Goal: Check status: Check status

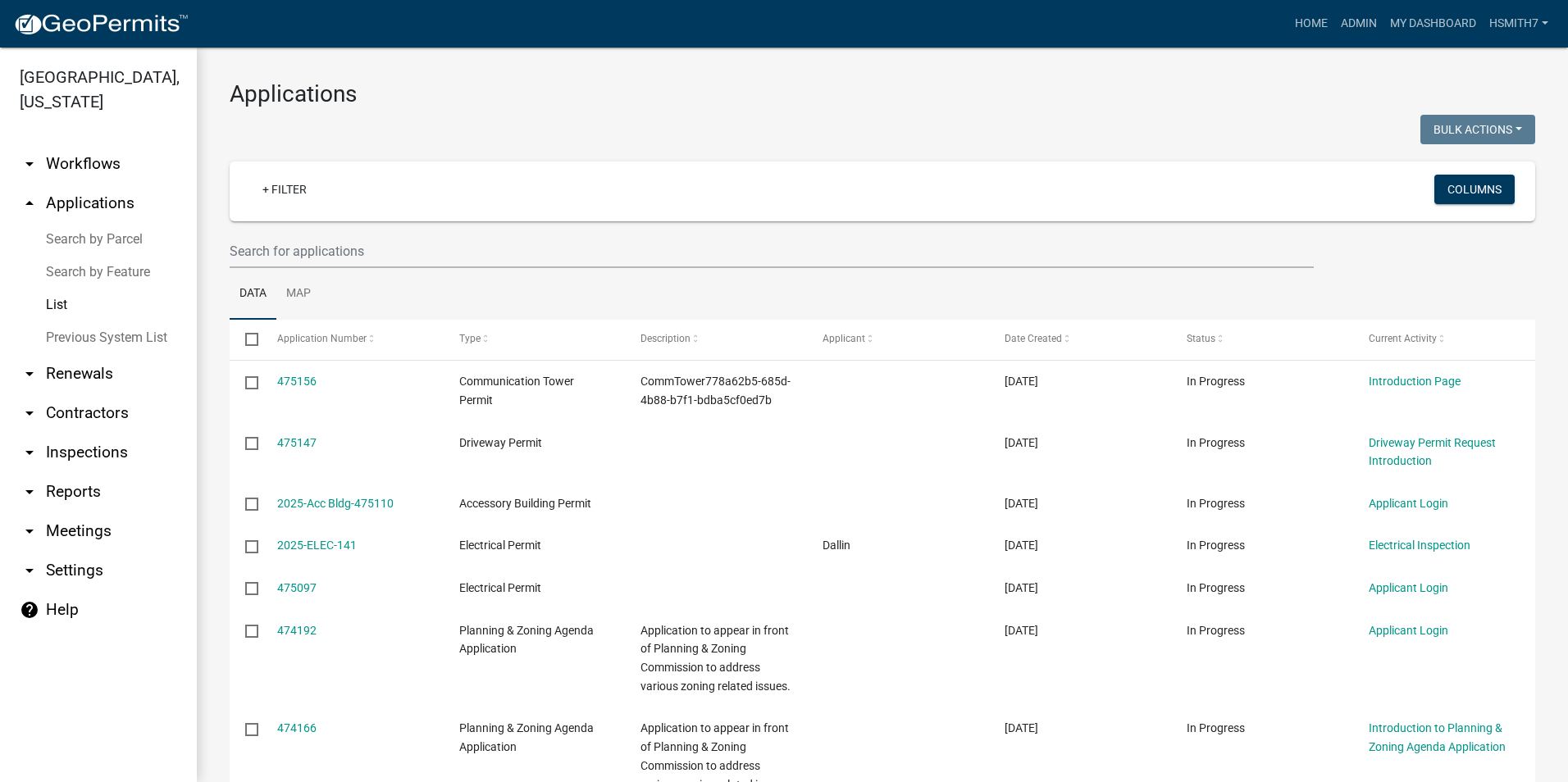
select select "3: 100"
click at [1366, 12] on link "Admin" at bounding box center [1359, 23] width 49 height 31
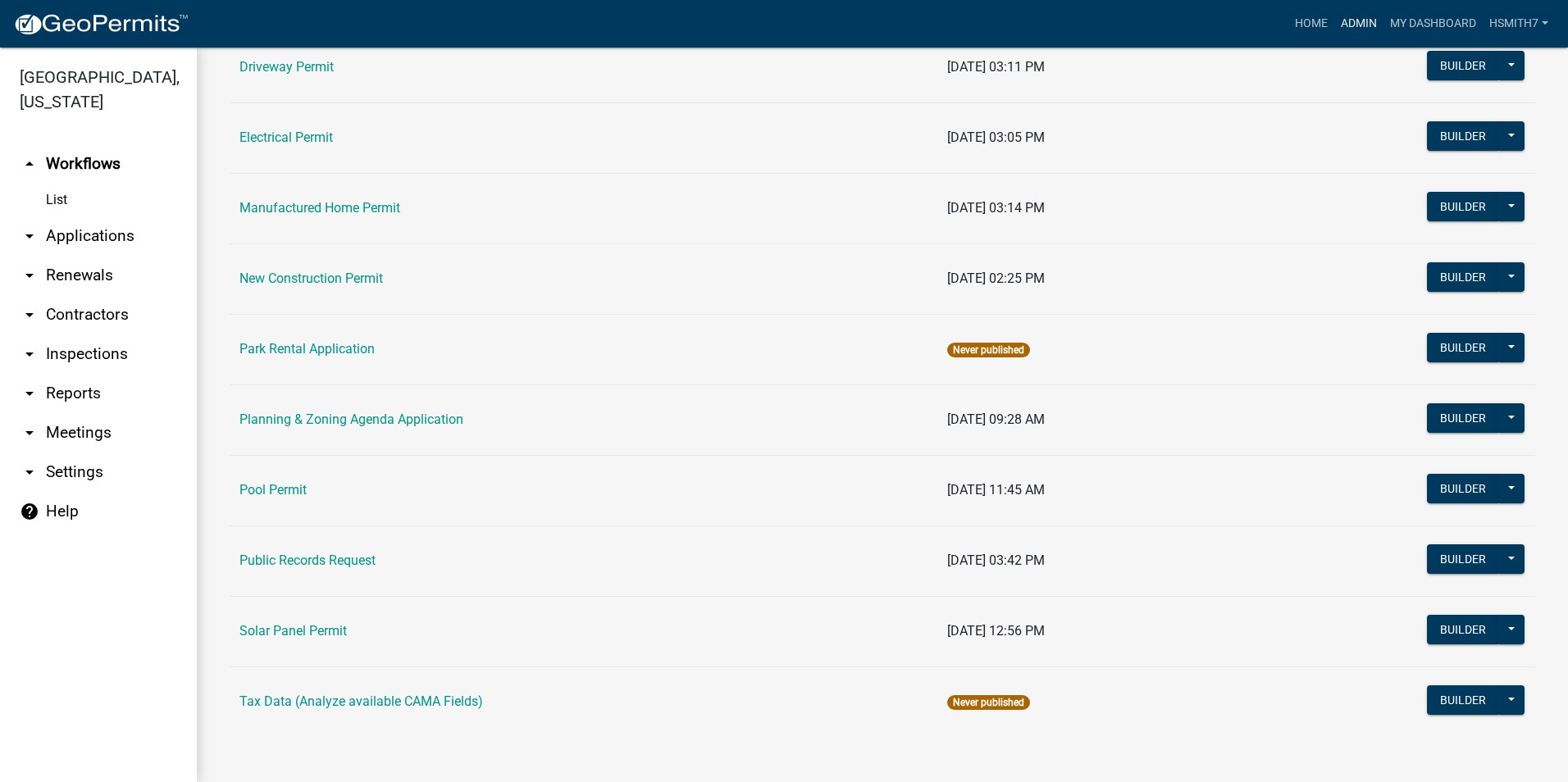
scroll to position [746, 0]
click at [79, 242] on link "arrow_drop_down Applications" at bounding box center [98, 236] width 197 height 40
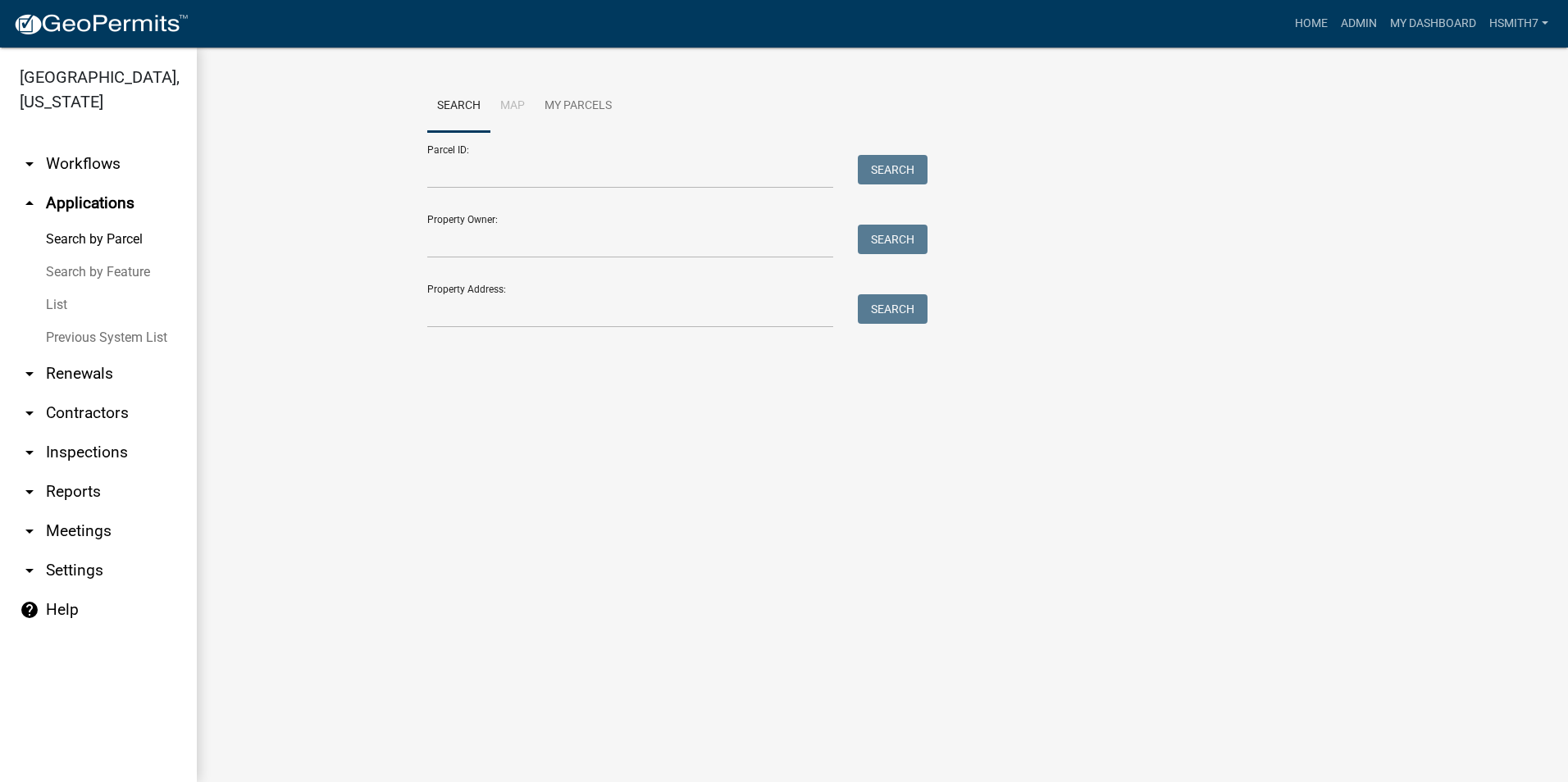
click at [65, 313] on link "List" at bounding box center [98, 305] width 197 height 33
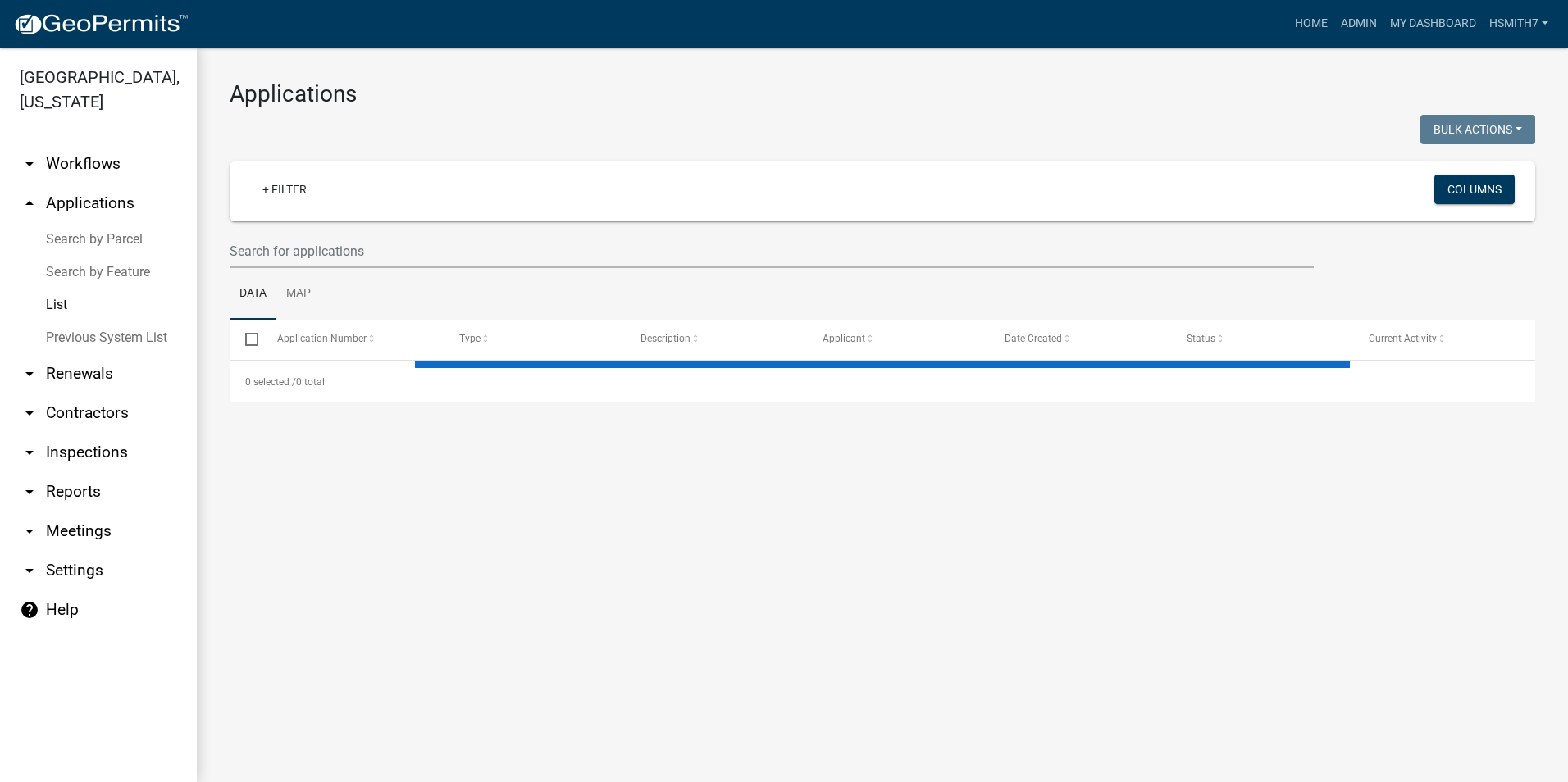
select select "3: 100"
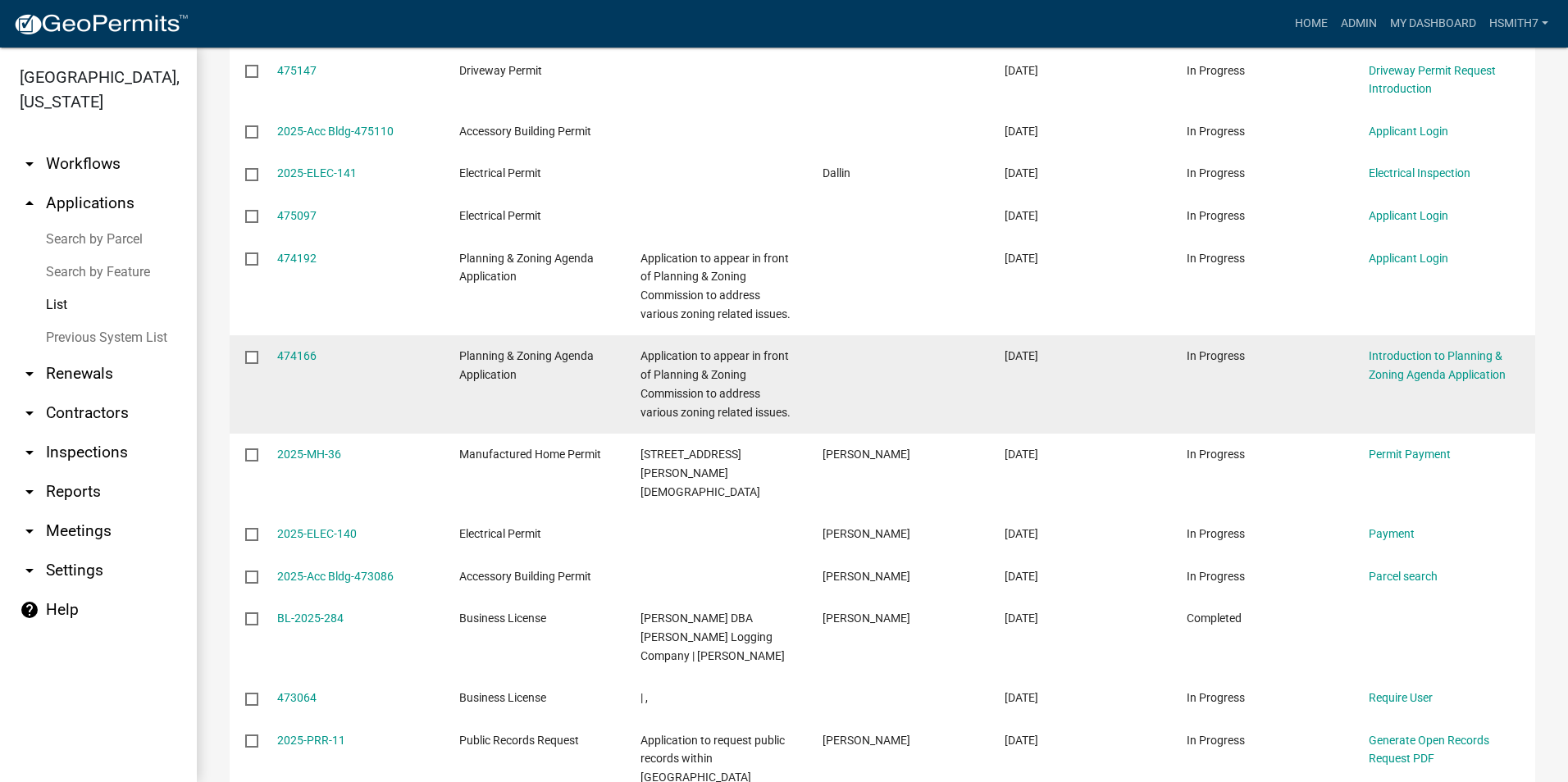
scroll to position [410, 0]
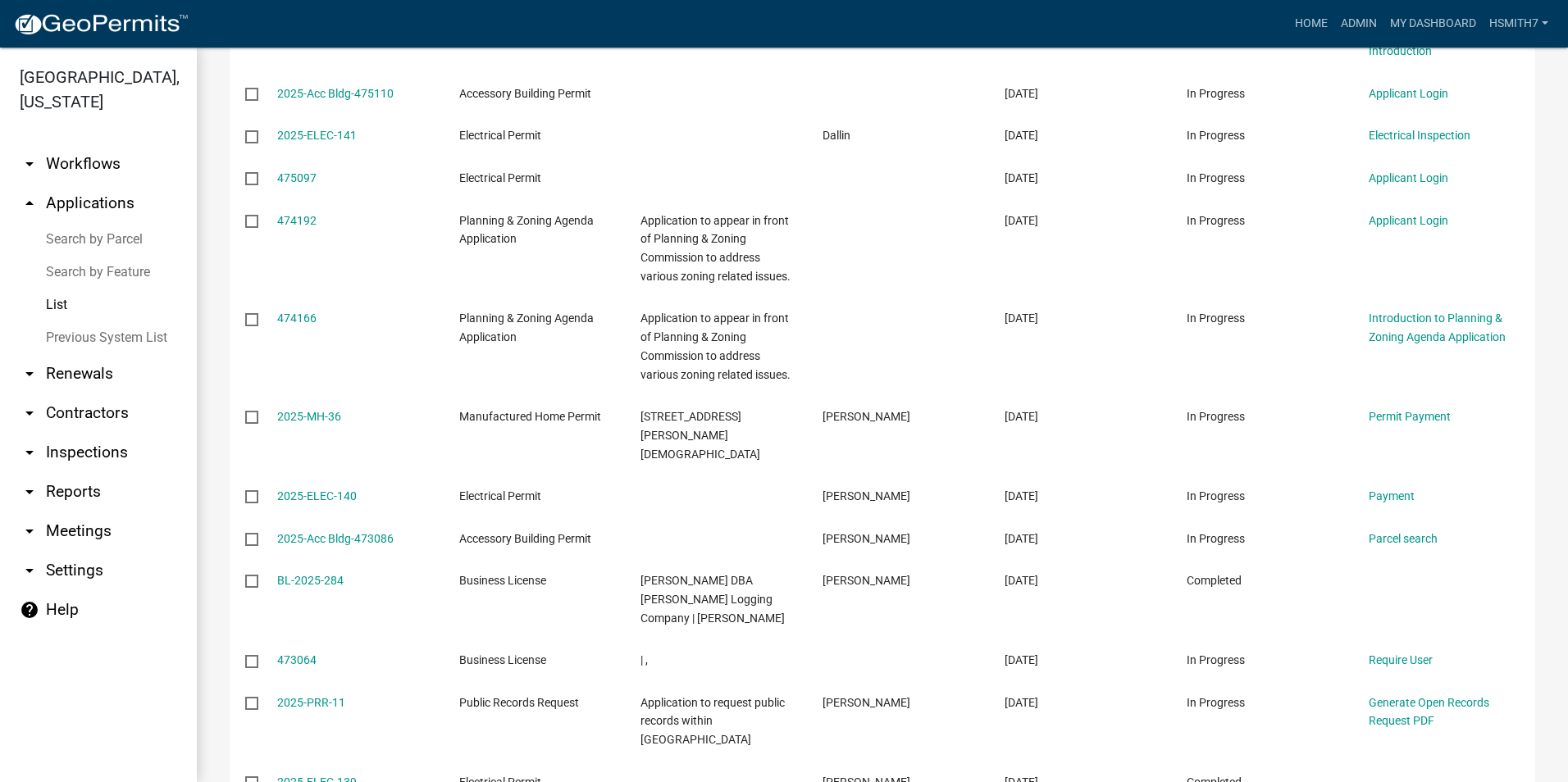
click at [51, 305] on link "List" at bounding box center [98, 305] width 197 height 33
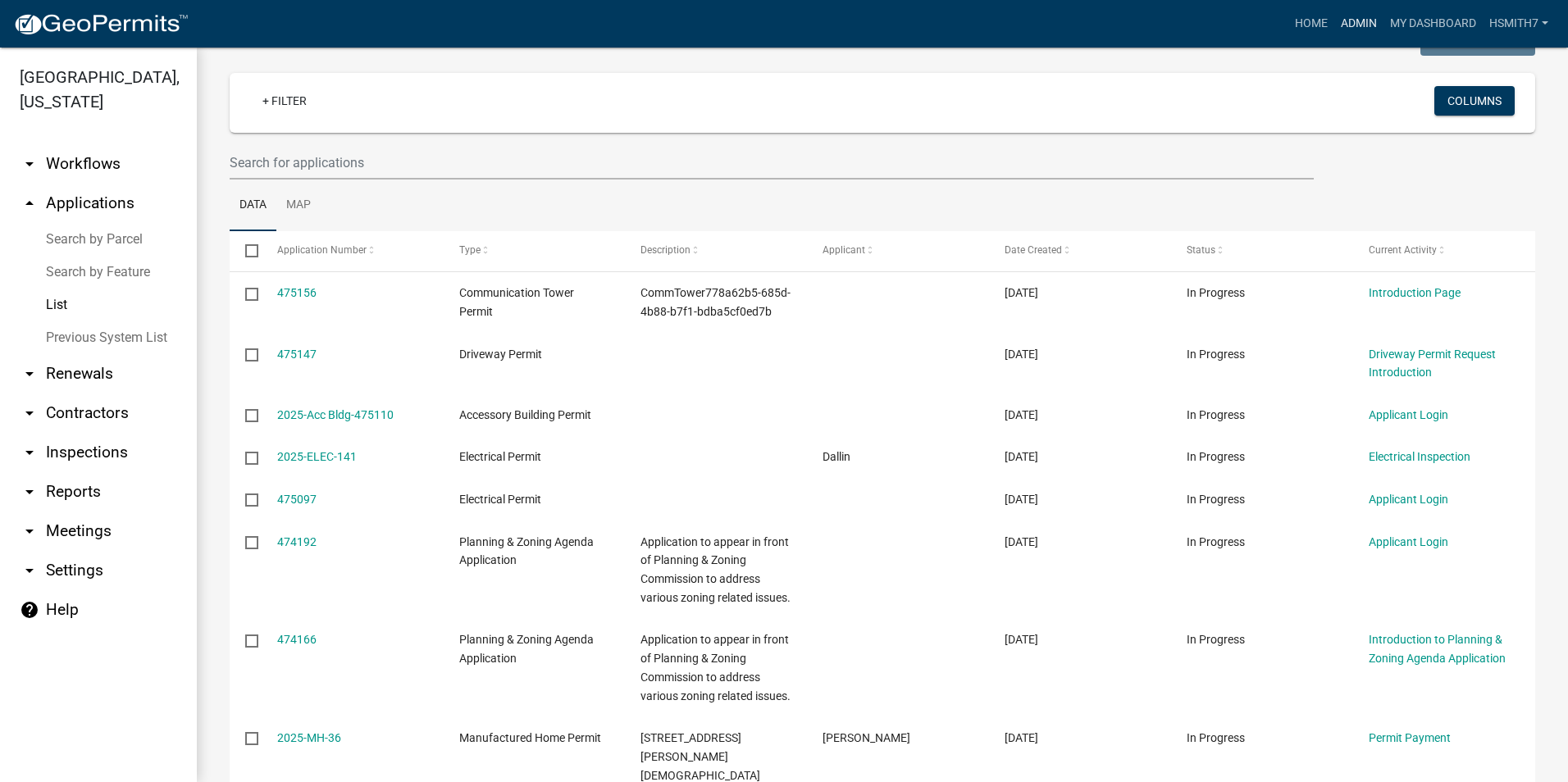
scroll to position [82, 0]
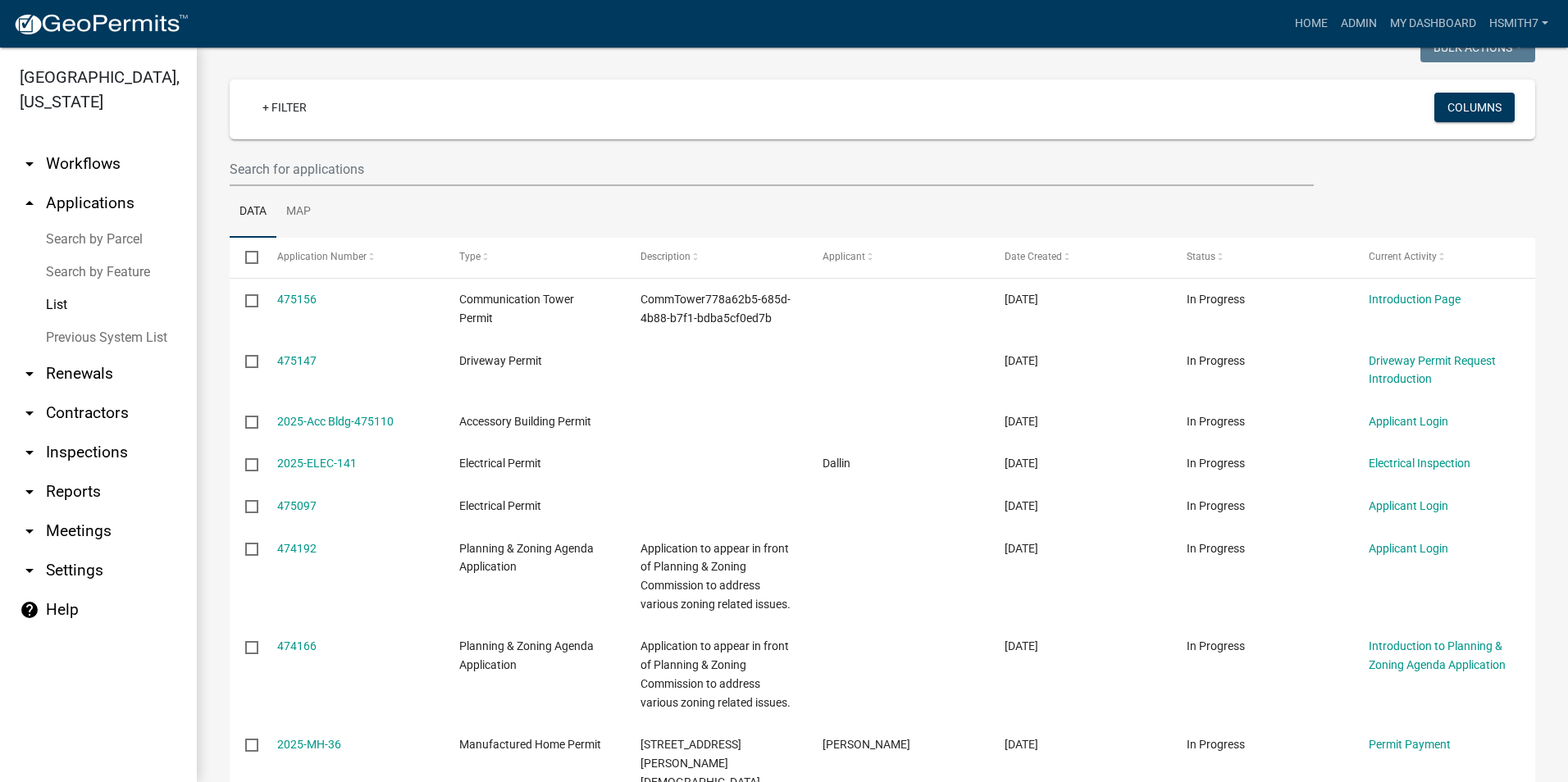
click at [1332, 6] on nav "Toggle drawer menu more_horiz Home Admin My Dashboard hsmith7 Admin Account Log…" at bounding box center [784, 24] width 1568 height 48
click at [1334, 12] on link "Admin" at bounding box center [1359, 23] width 49 height 31
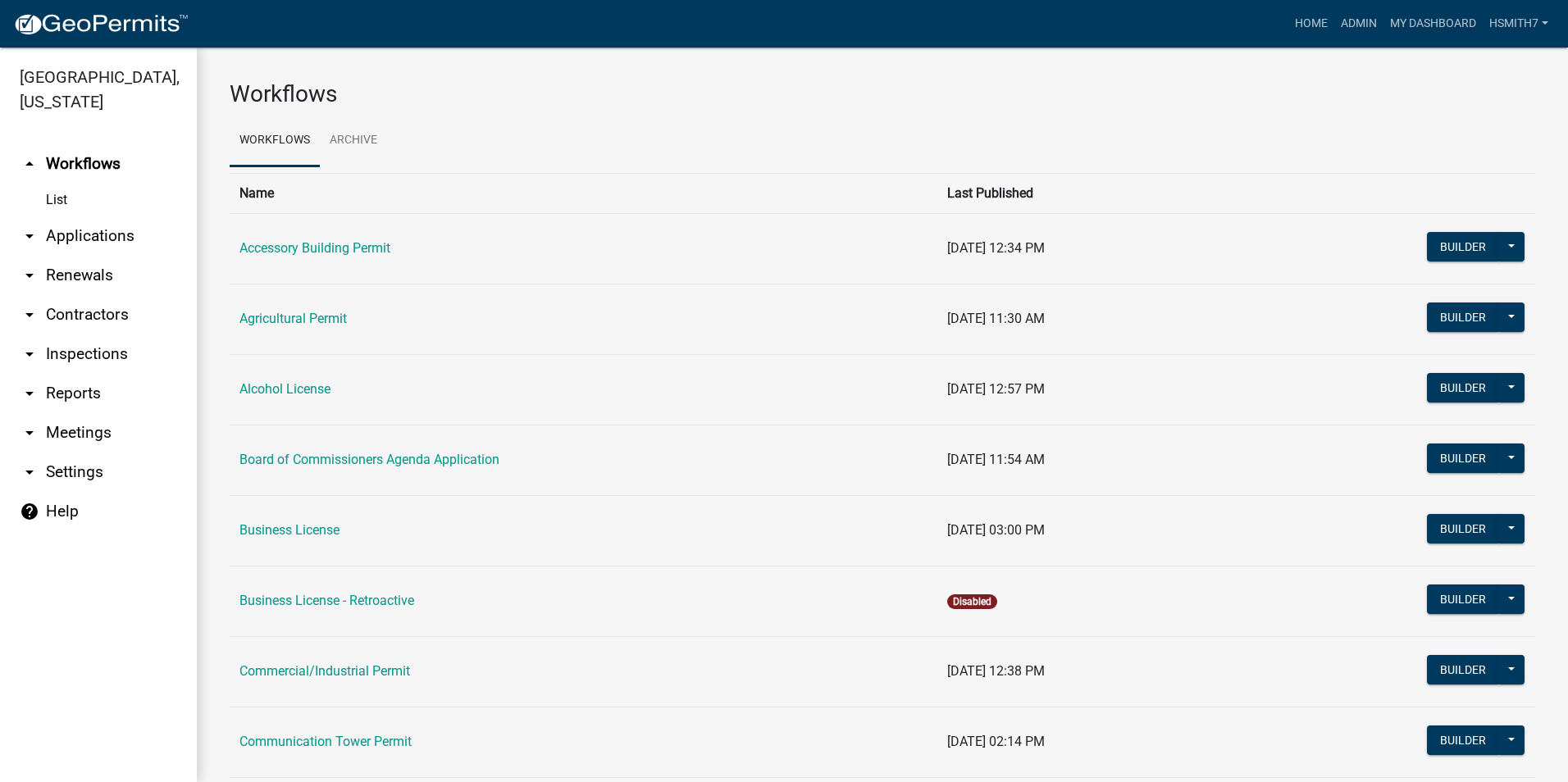
click at [75, 234] on link "arrow_drop_down Applications" at bounding box center [98, 236] width 197 height 40
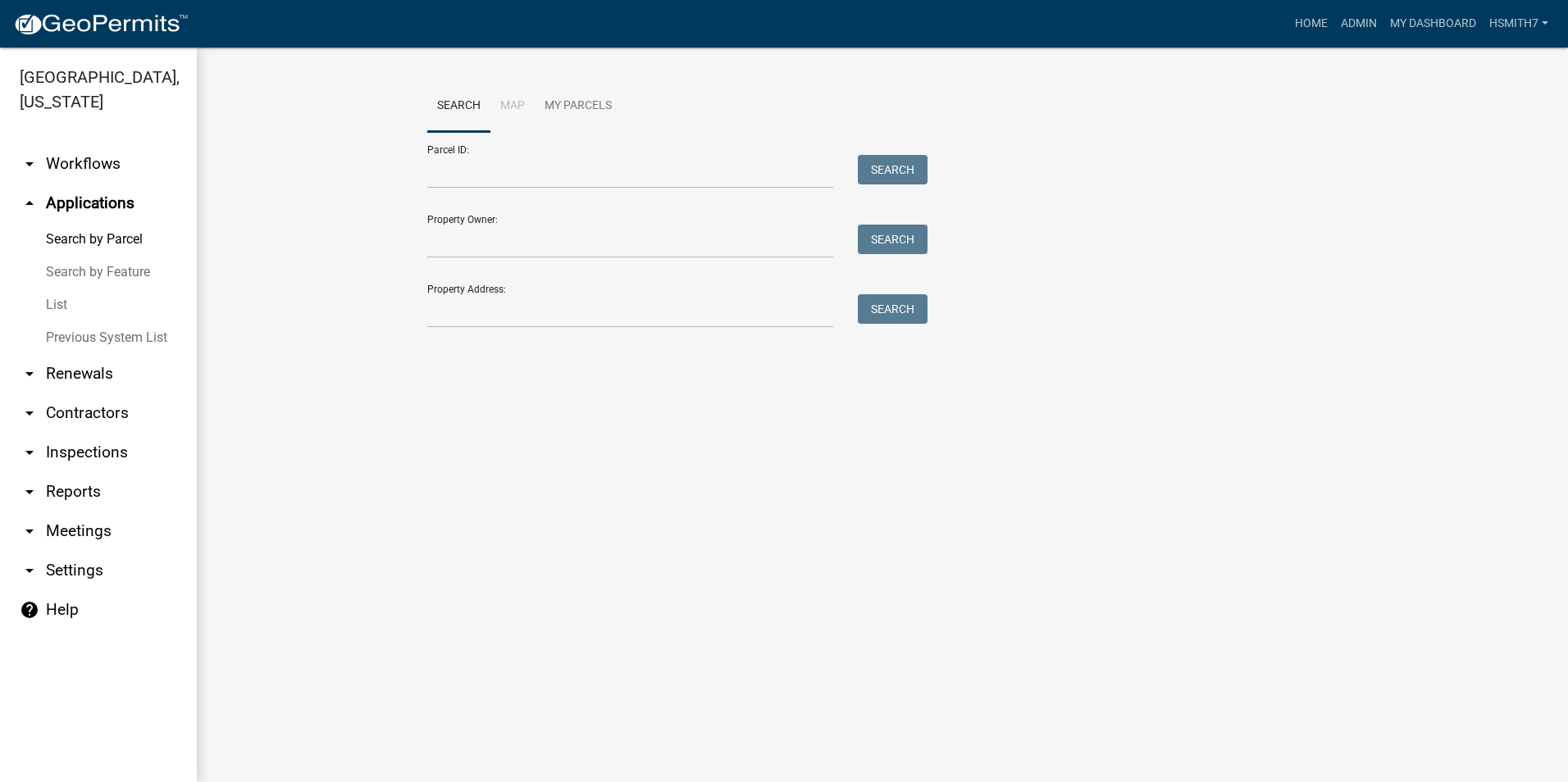
click at [61, 300] on link "List" at bounding box center [98, 305] width 197 height 33
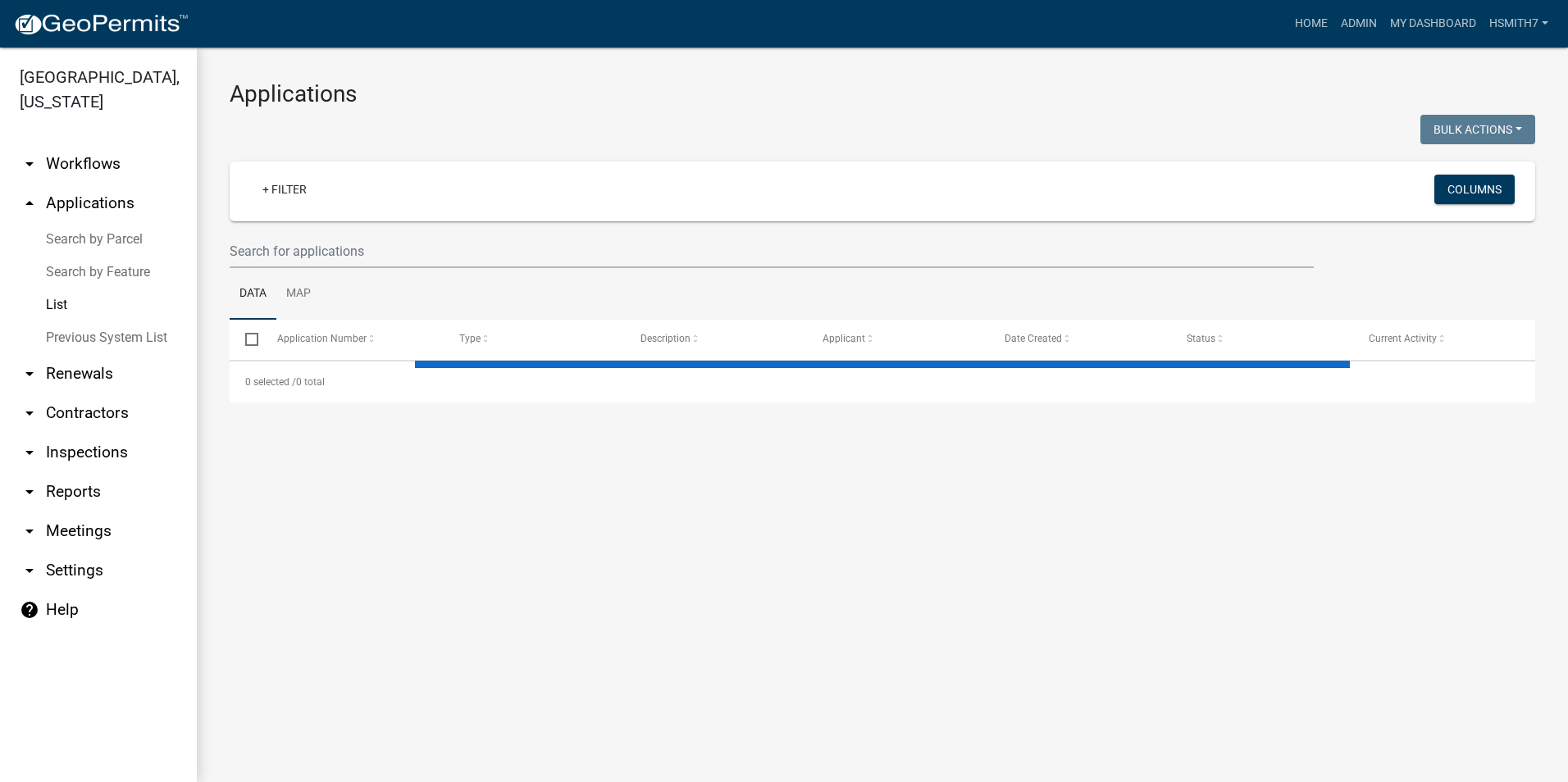
select select "3: 100"
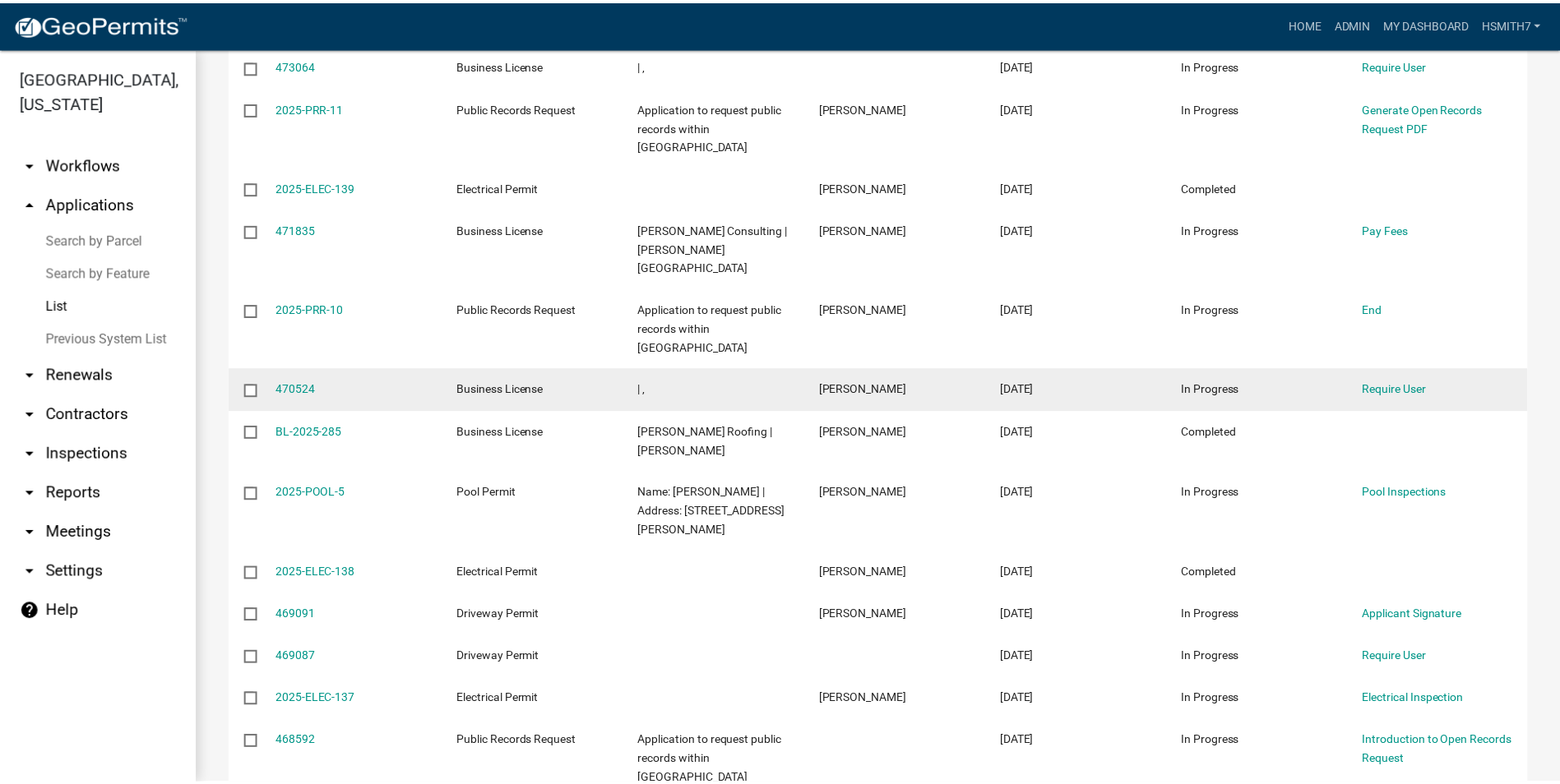
scroll to position [1150, 0]
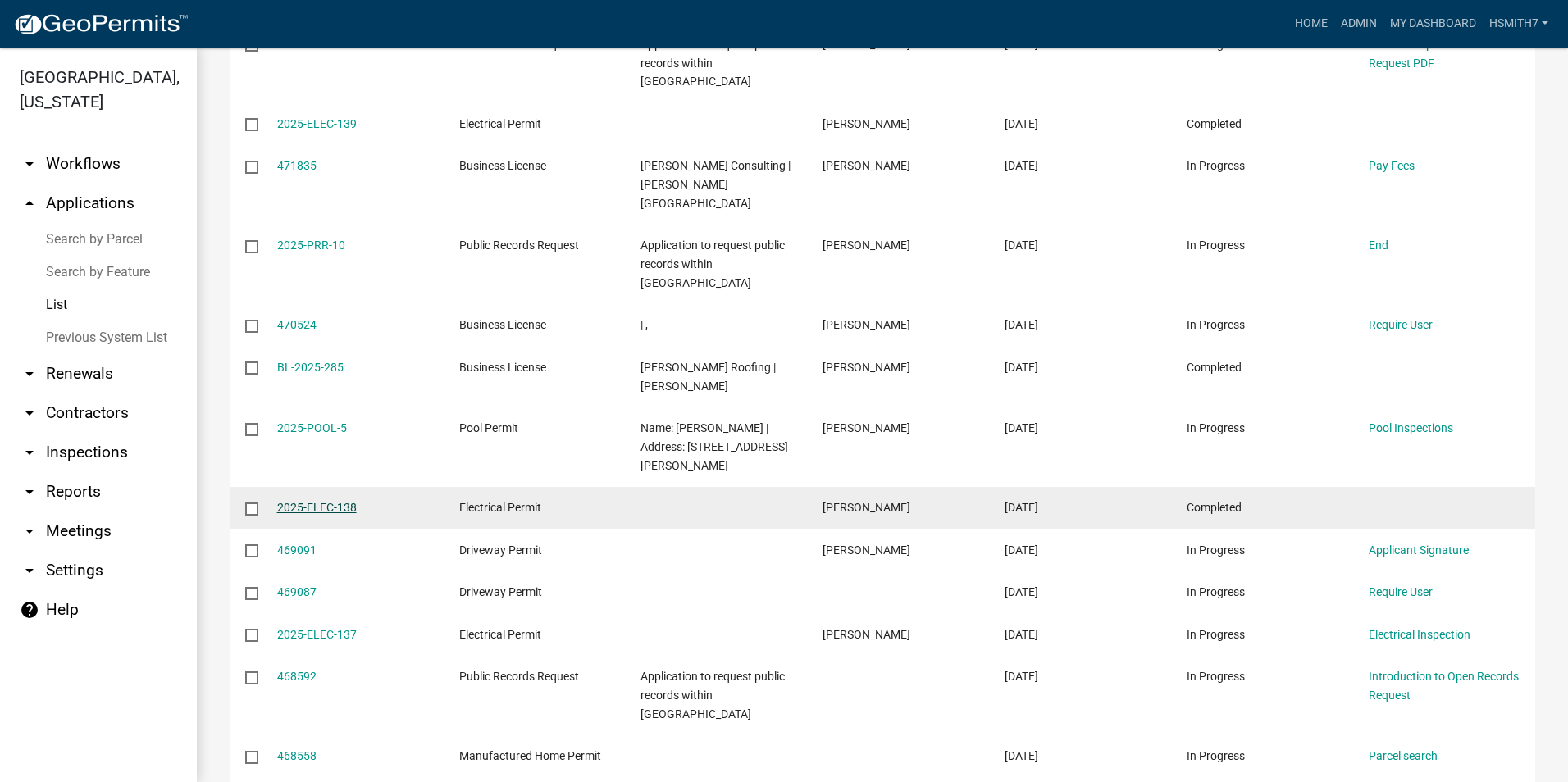
click at [348, 501] on link "2025-ELEC-138" at bounding box center [317, 508] width 79 height 13
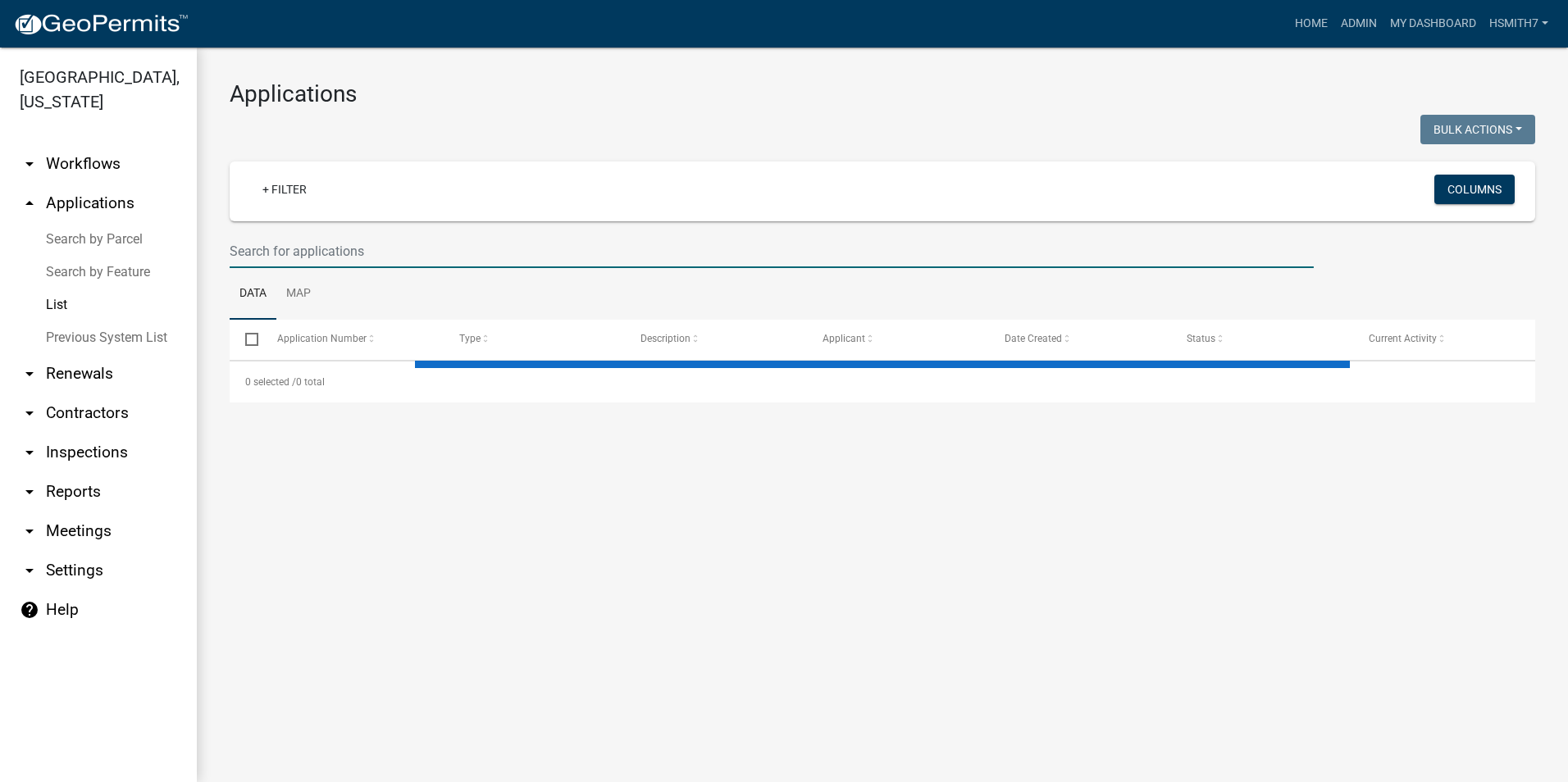
click at [425, 259] on input "text" at bounding box center [772, 252] width 1084 height 34
select select "3: 100"
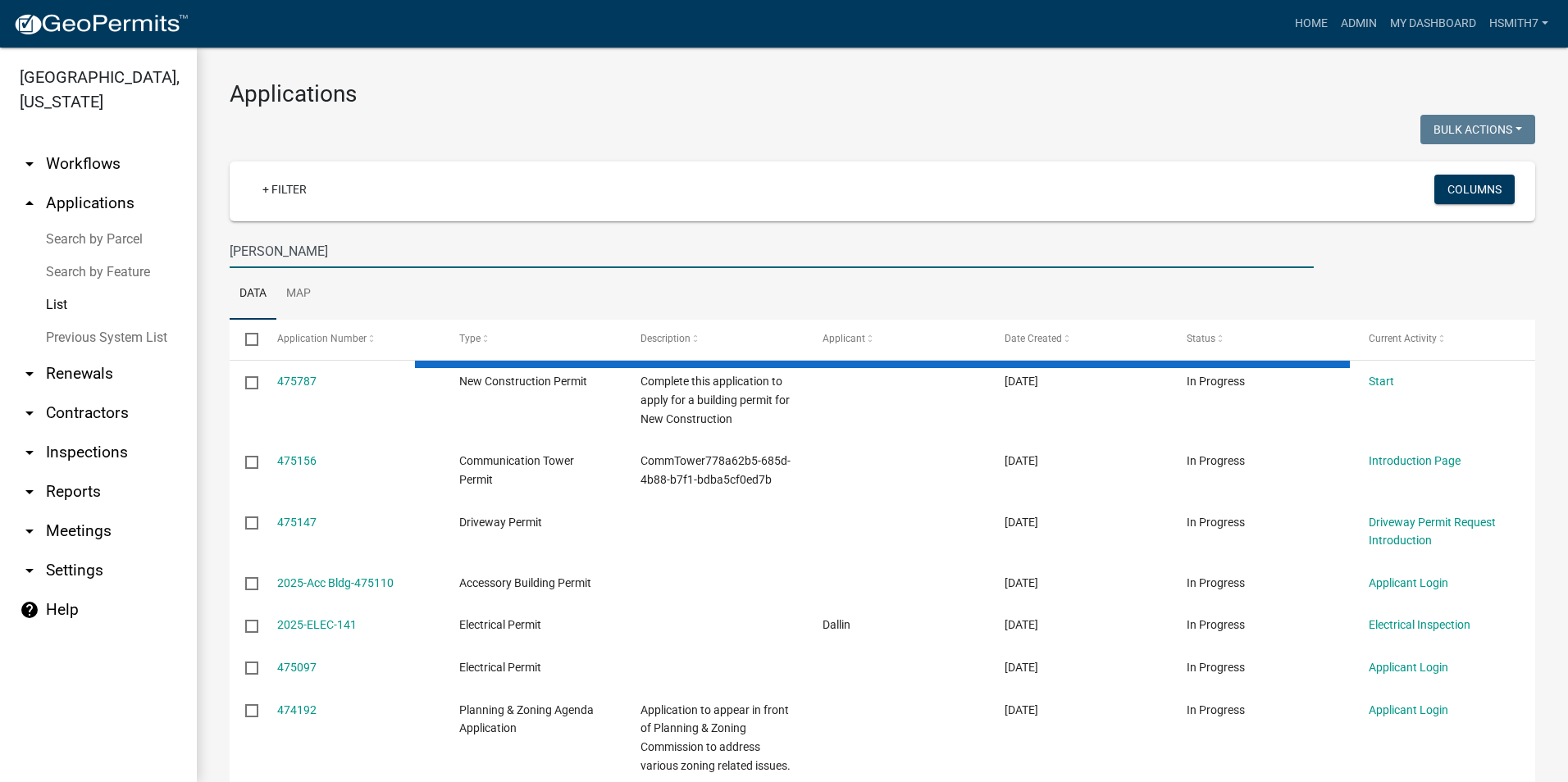
type input "[PERSON_NAME]"
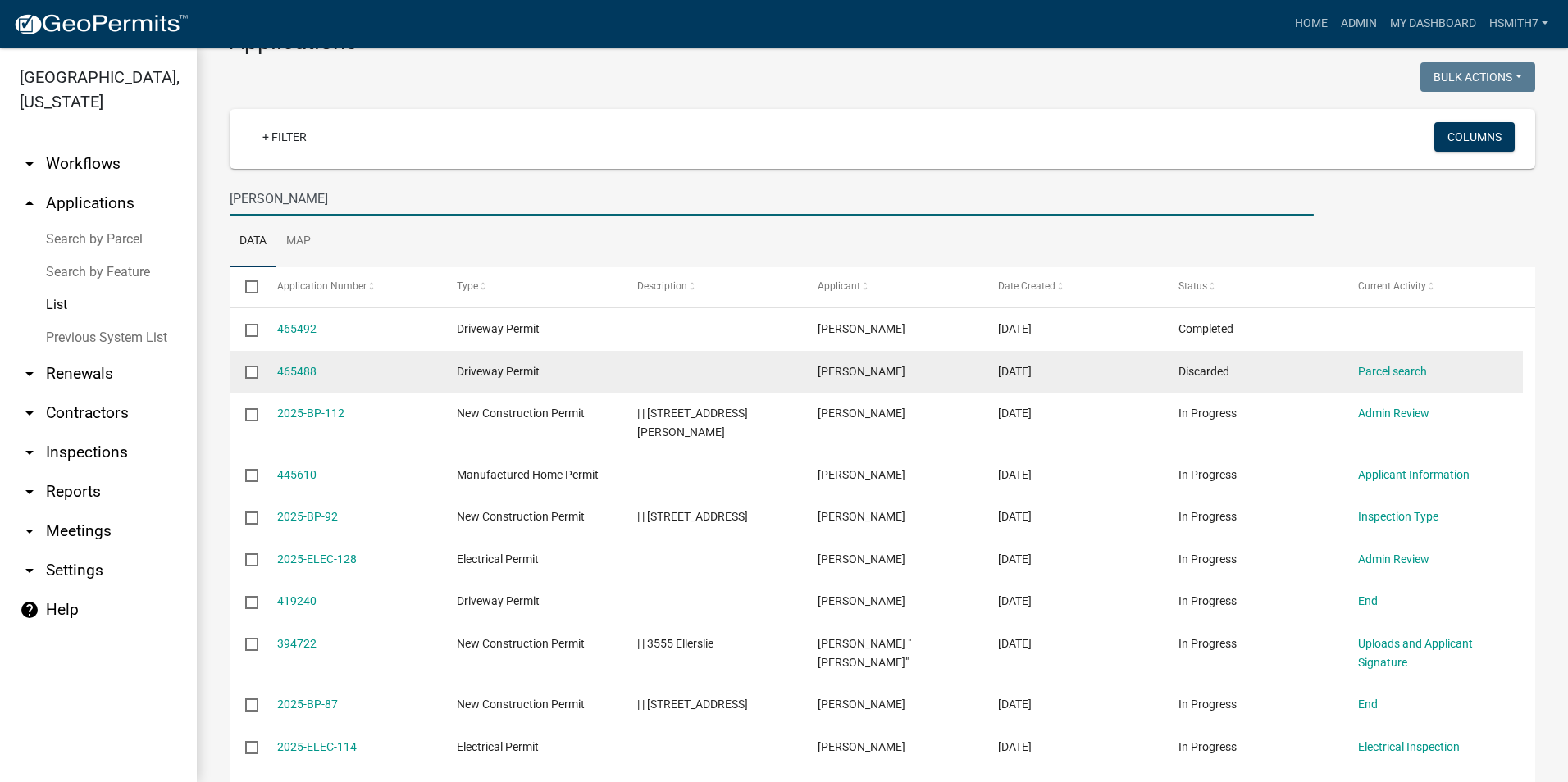
scroll to position [82, 0]
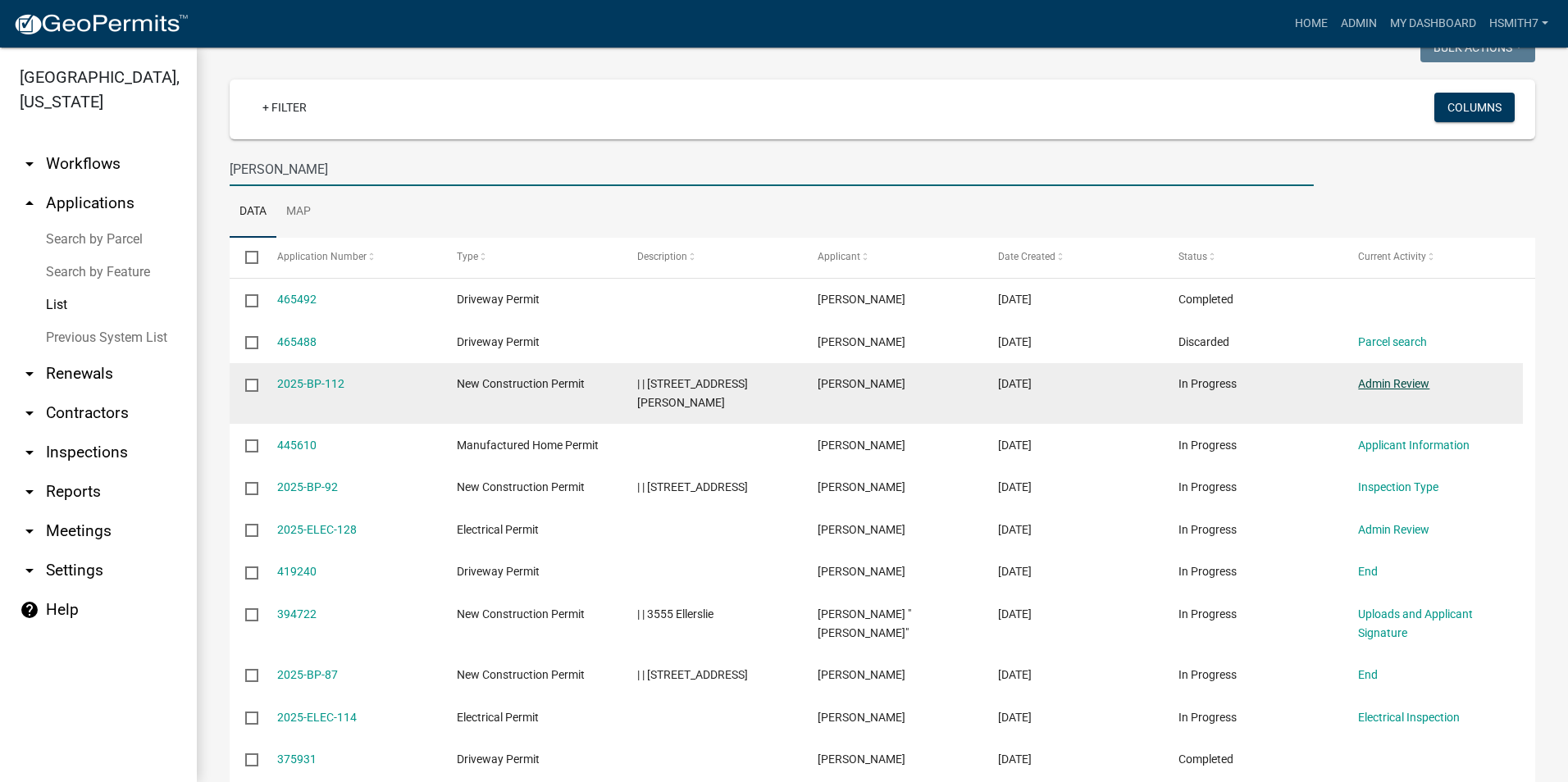
click at [1405, 380] on link "Admin Review" at bounding box center [1393, 383] width 72 height 13
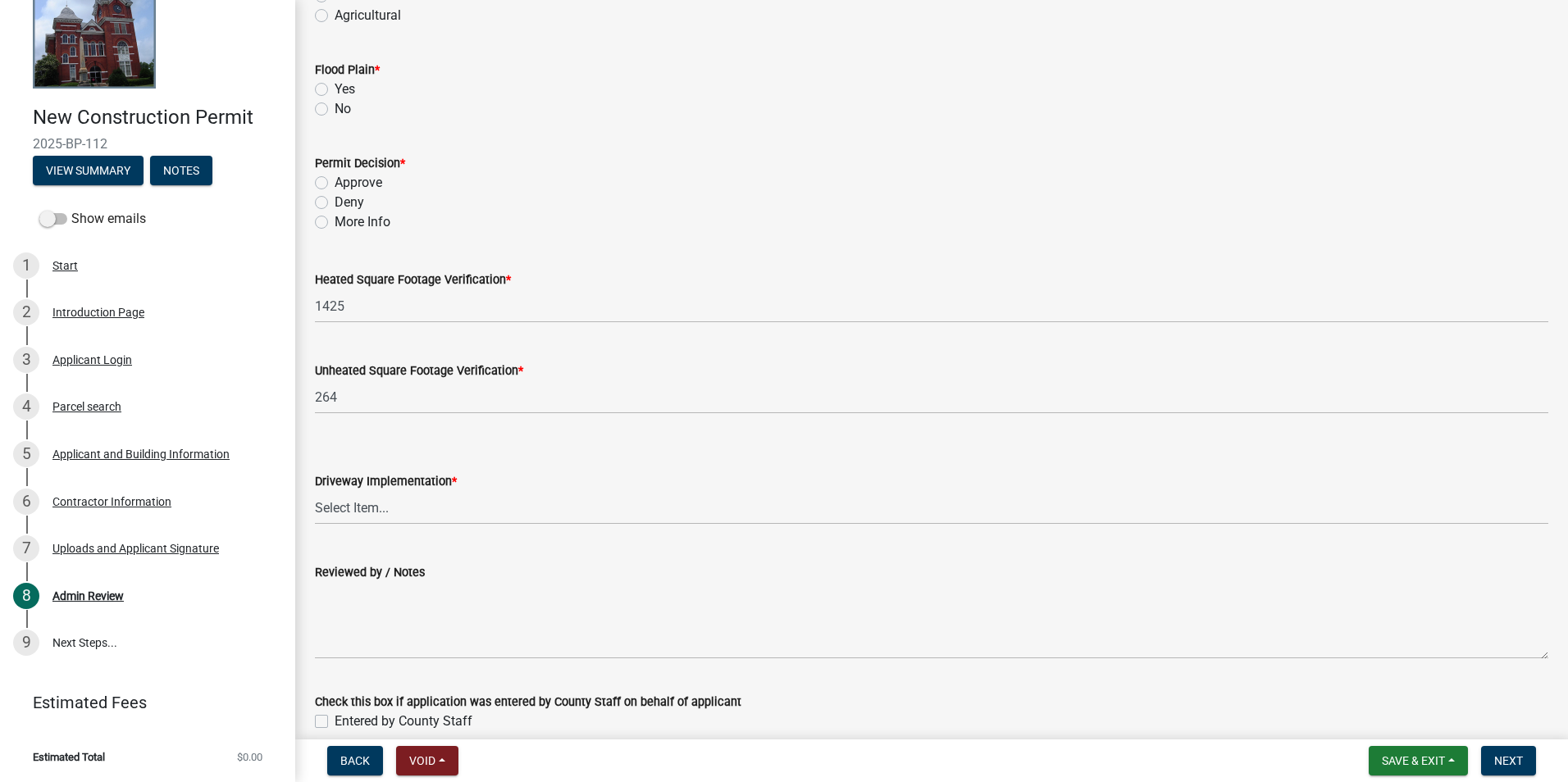
scroll to position [222, 0]
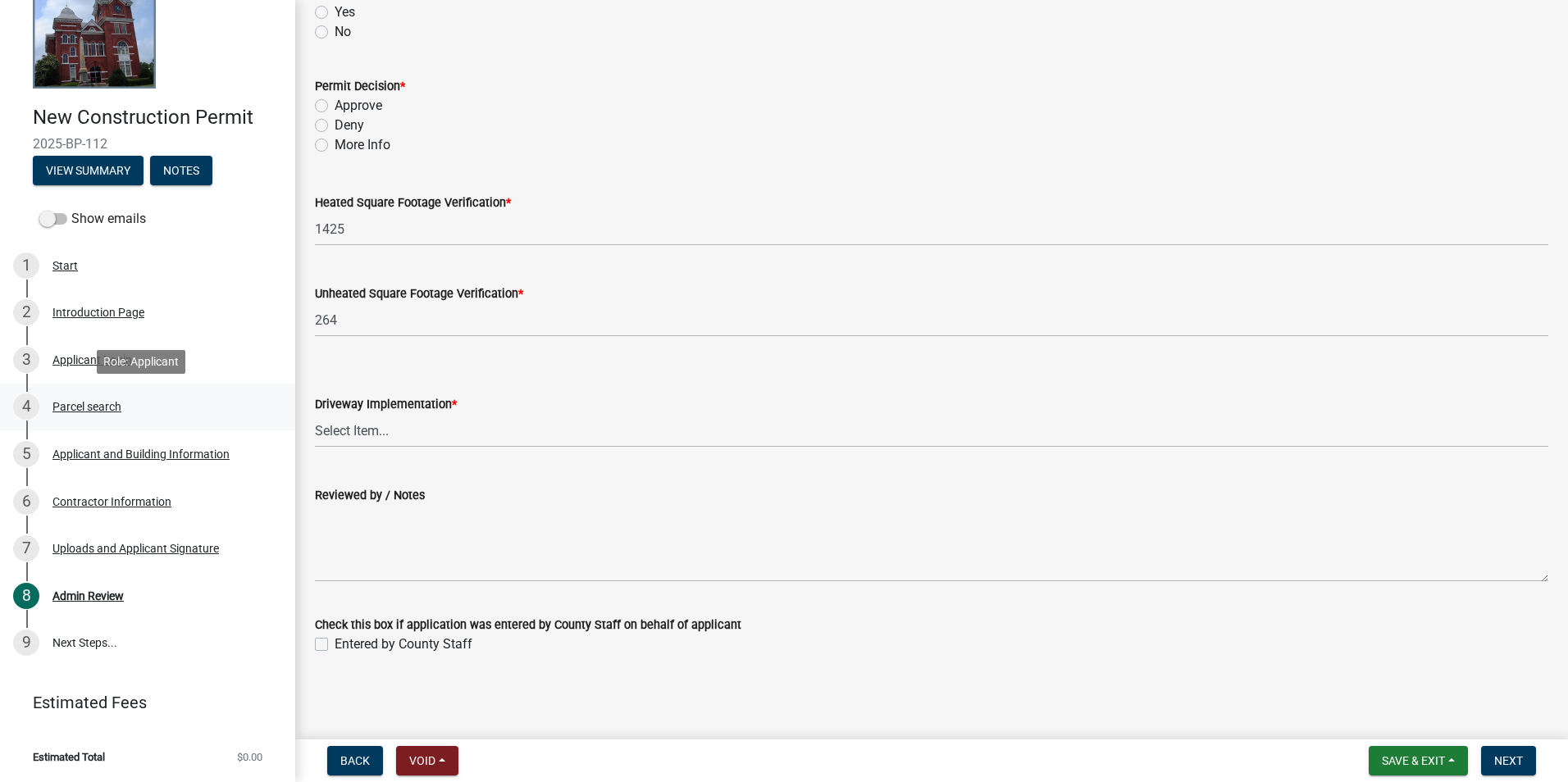
click at [124, 424] on link "4 Parcel search" at bounding box center [147, 408] width 295 height 48
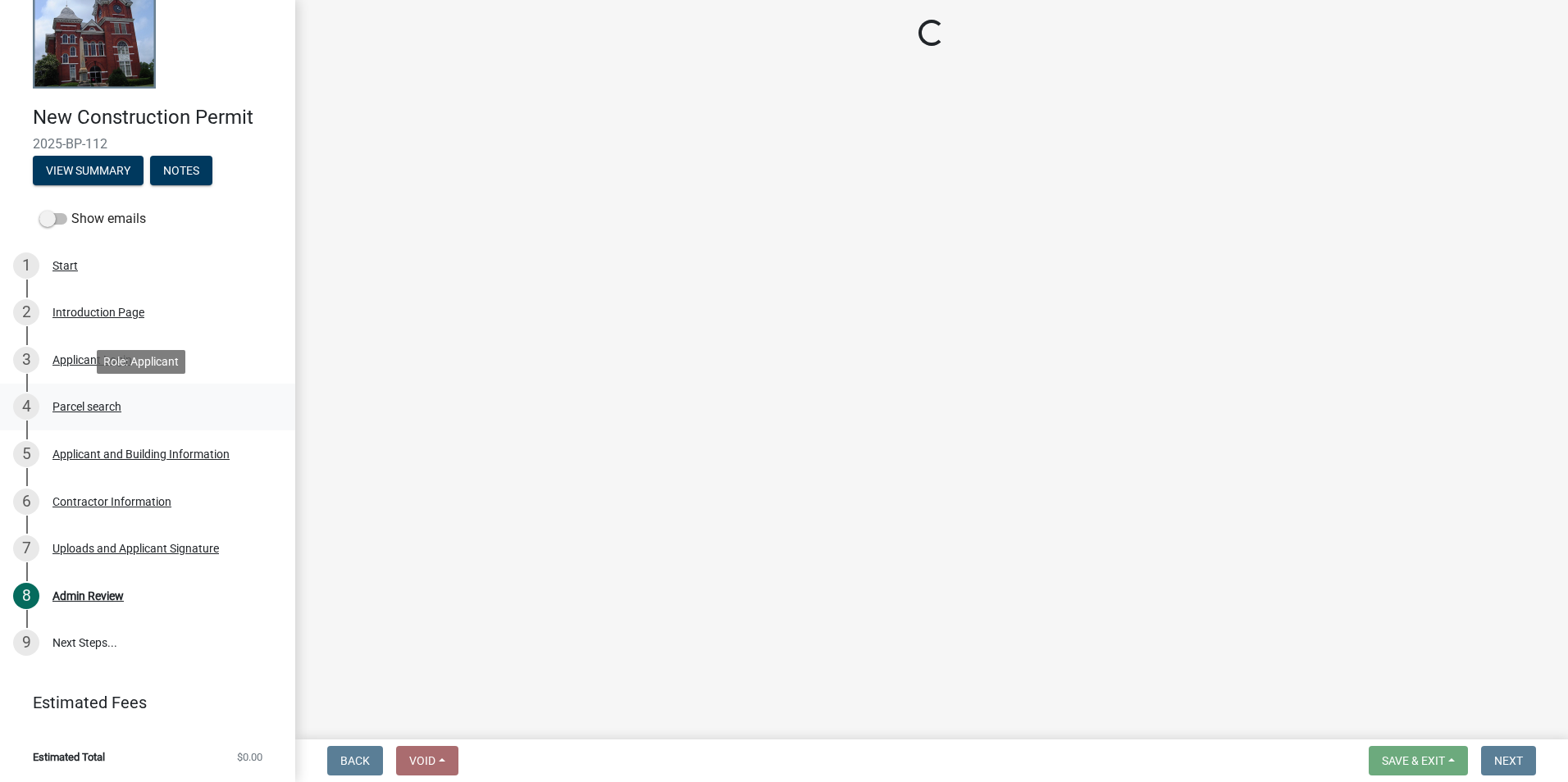
scroll to position [0, 0]
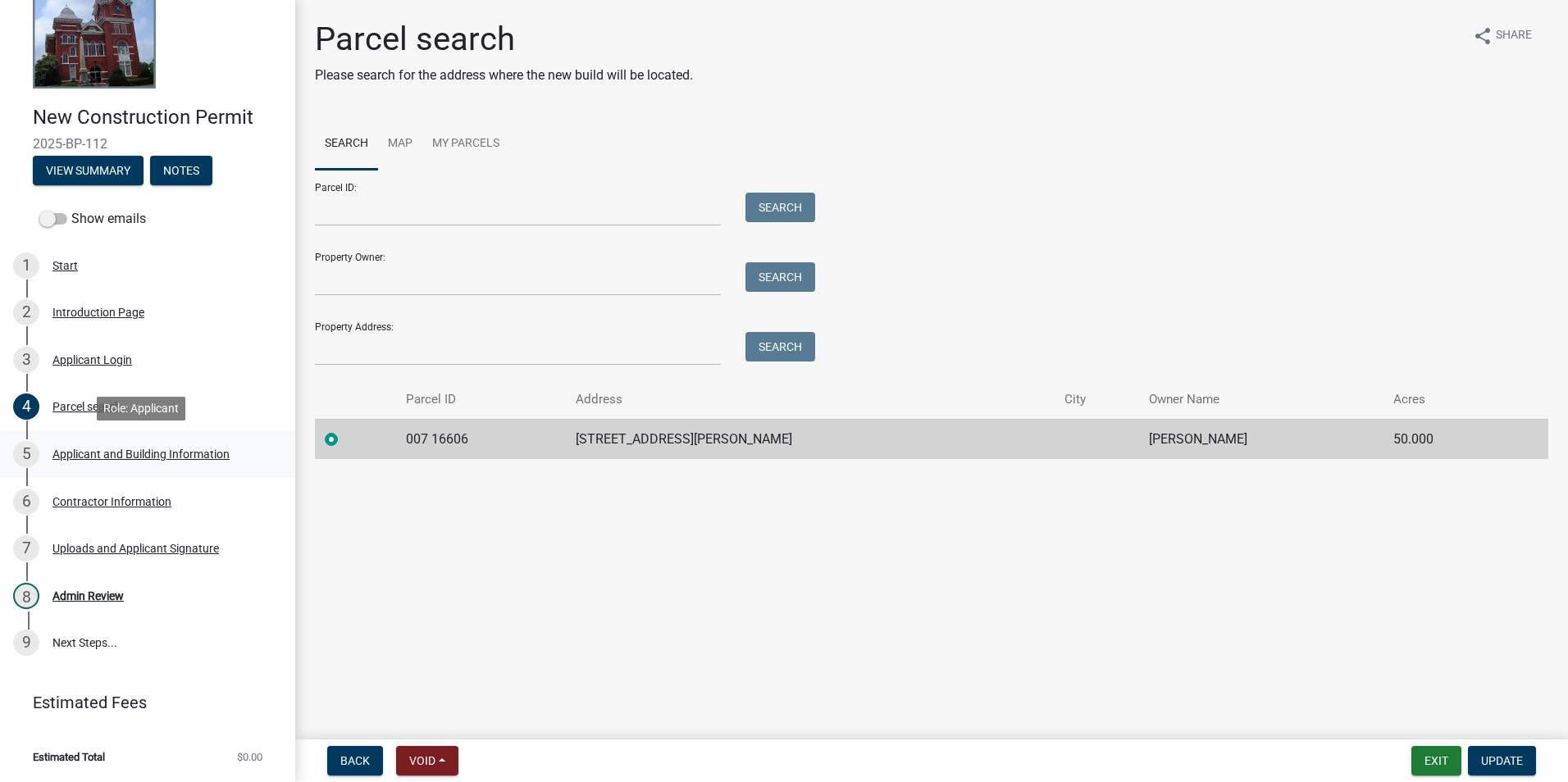
click at [106, 465] on div "5 Applicant and Building Information" at bounding box center [141, 455] width 256 height 26
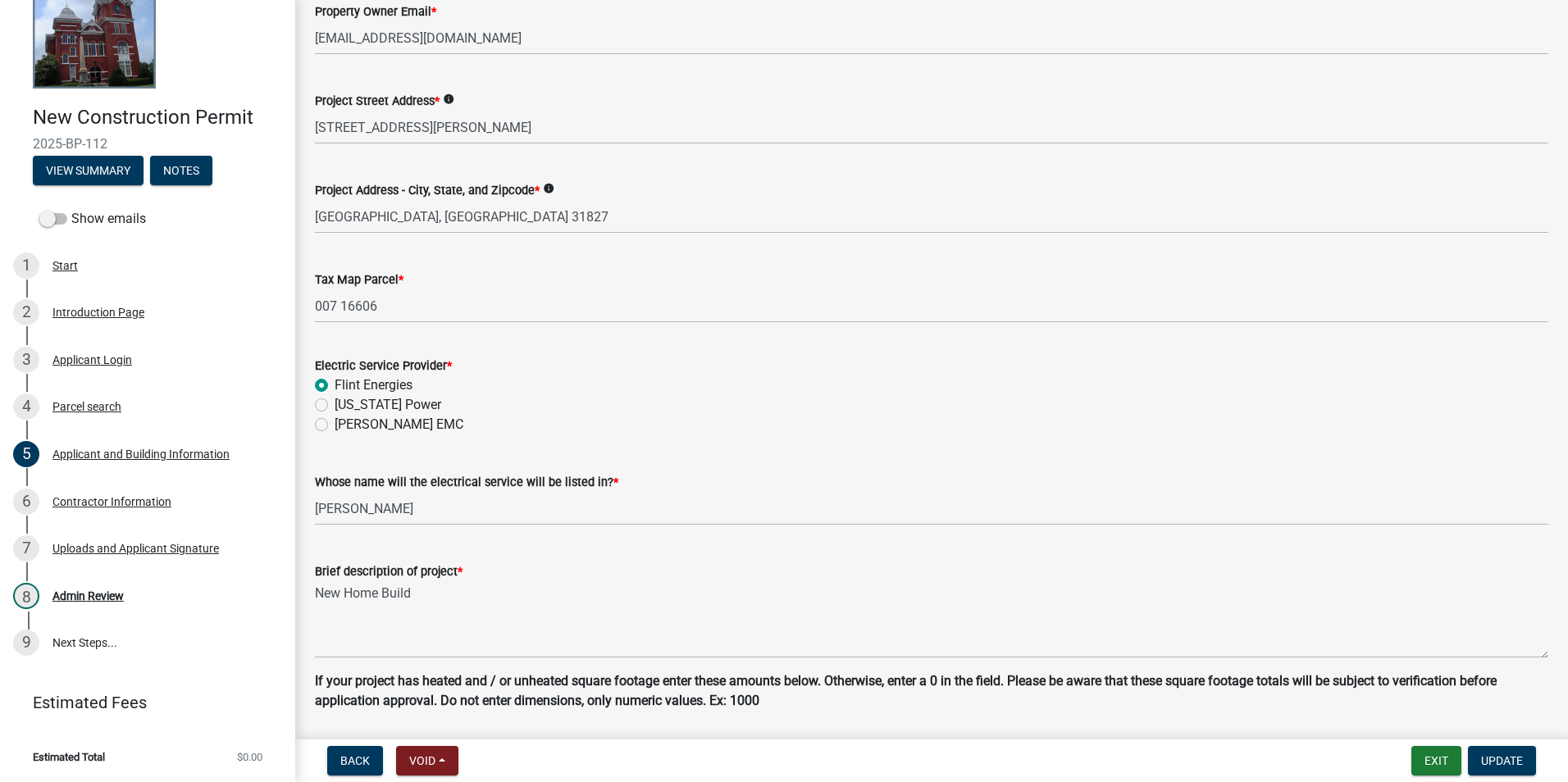
scroll to position [890, 0]
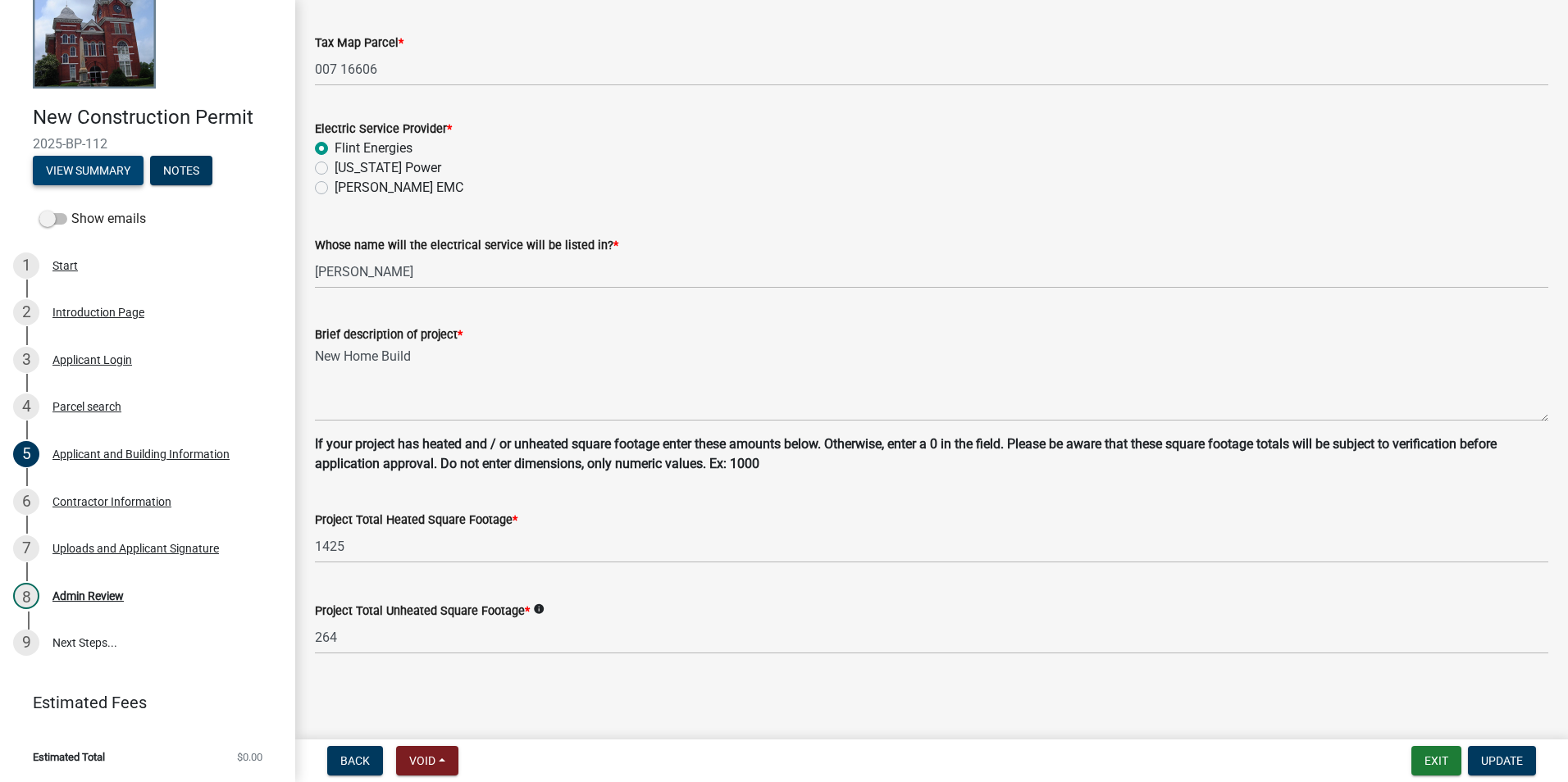
click at [81, 173] on button "View Summary" at bounding box center [87, 169] width 110 height 29
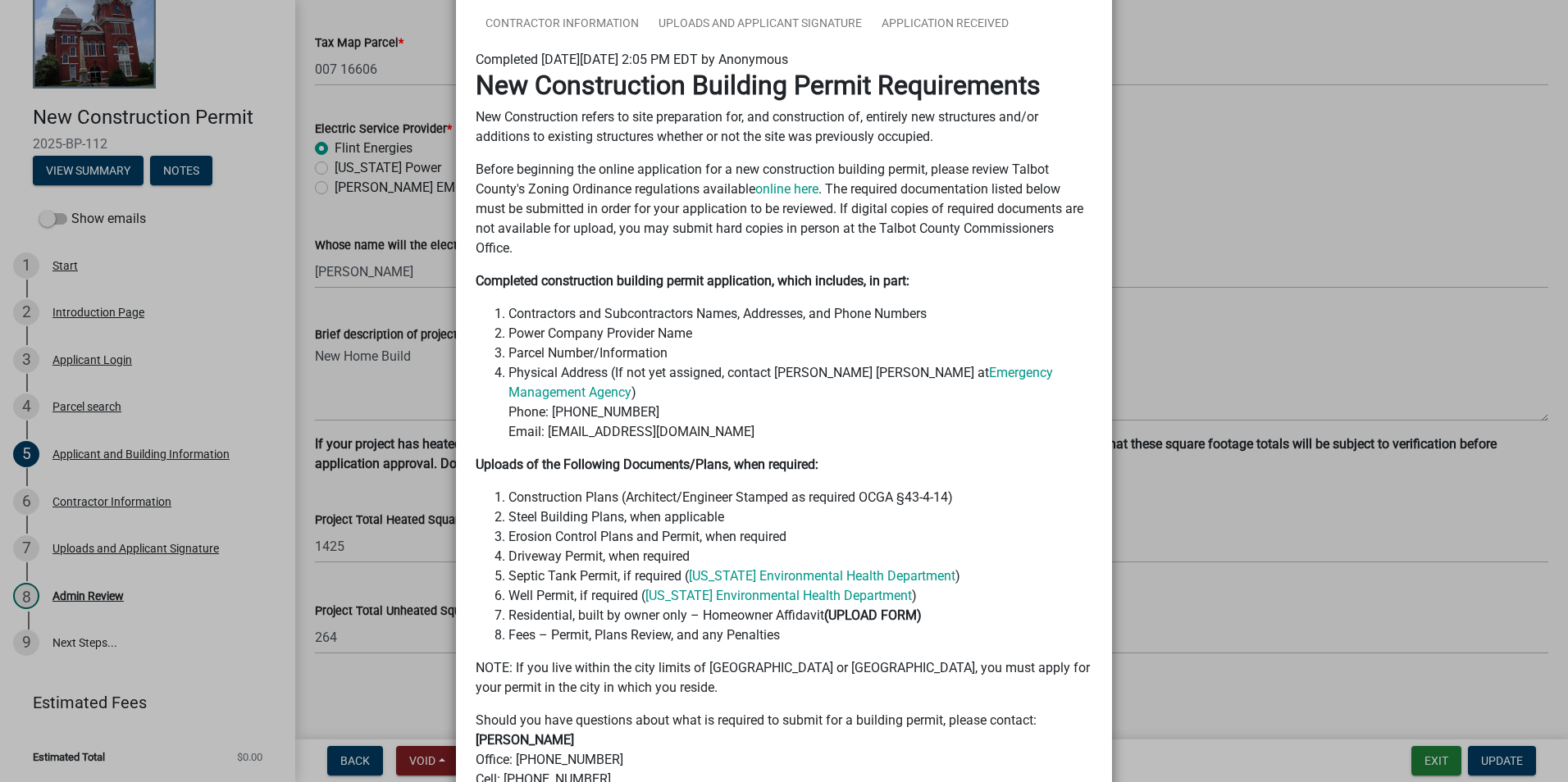
scroll to position [0, 0]
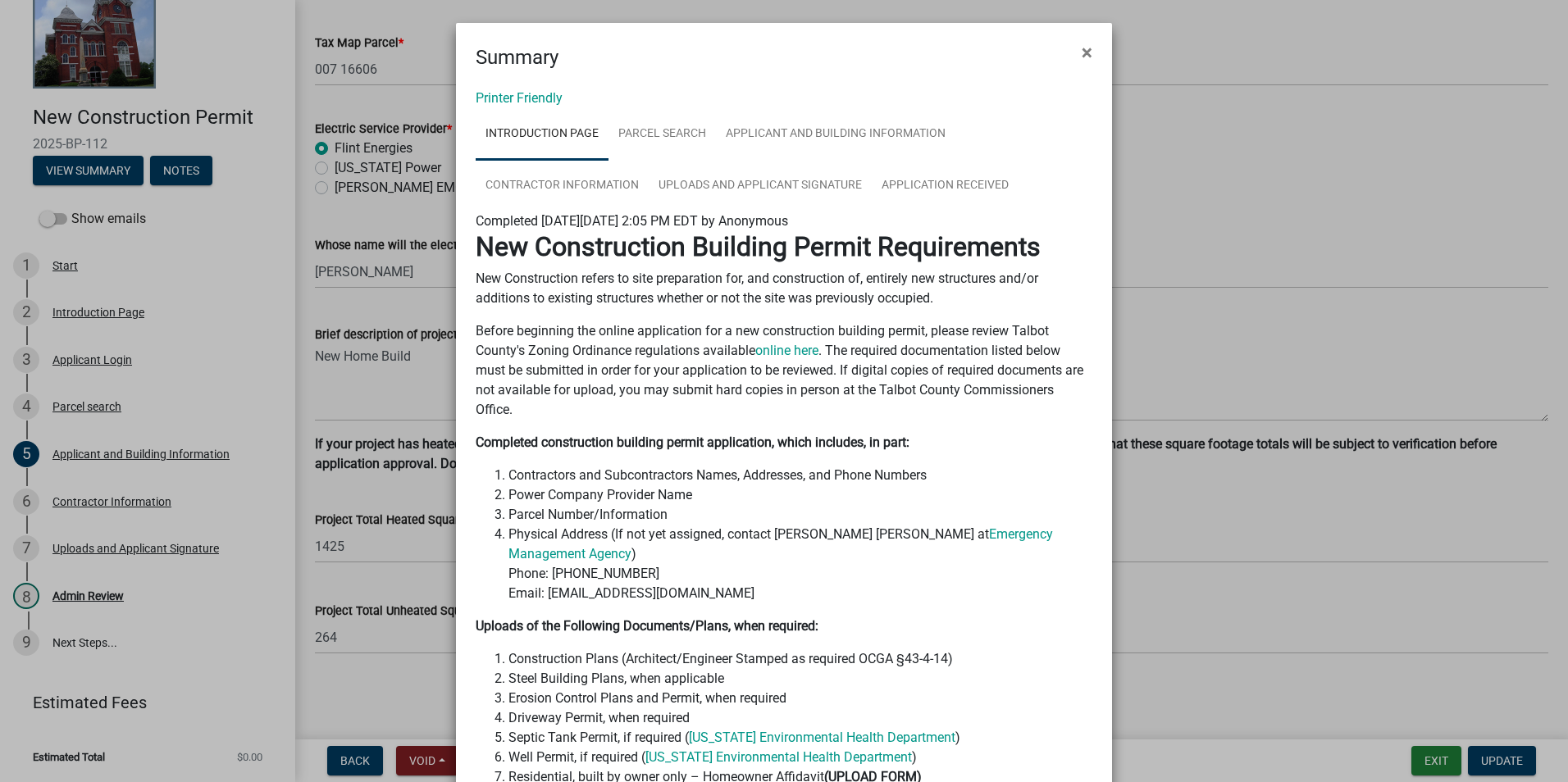
click at [512, 86] on div "Printer Friendly Introduction Page Parcel search Applicant and Building Informa…" at bounding box center [783, 554] width 656 height 964
click at [514, 90] on link "Printer Friendly" at bounding box center [519, 98] width 87 height 16
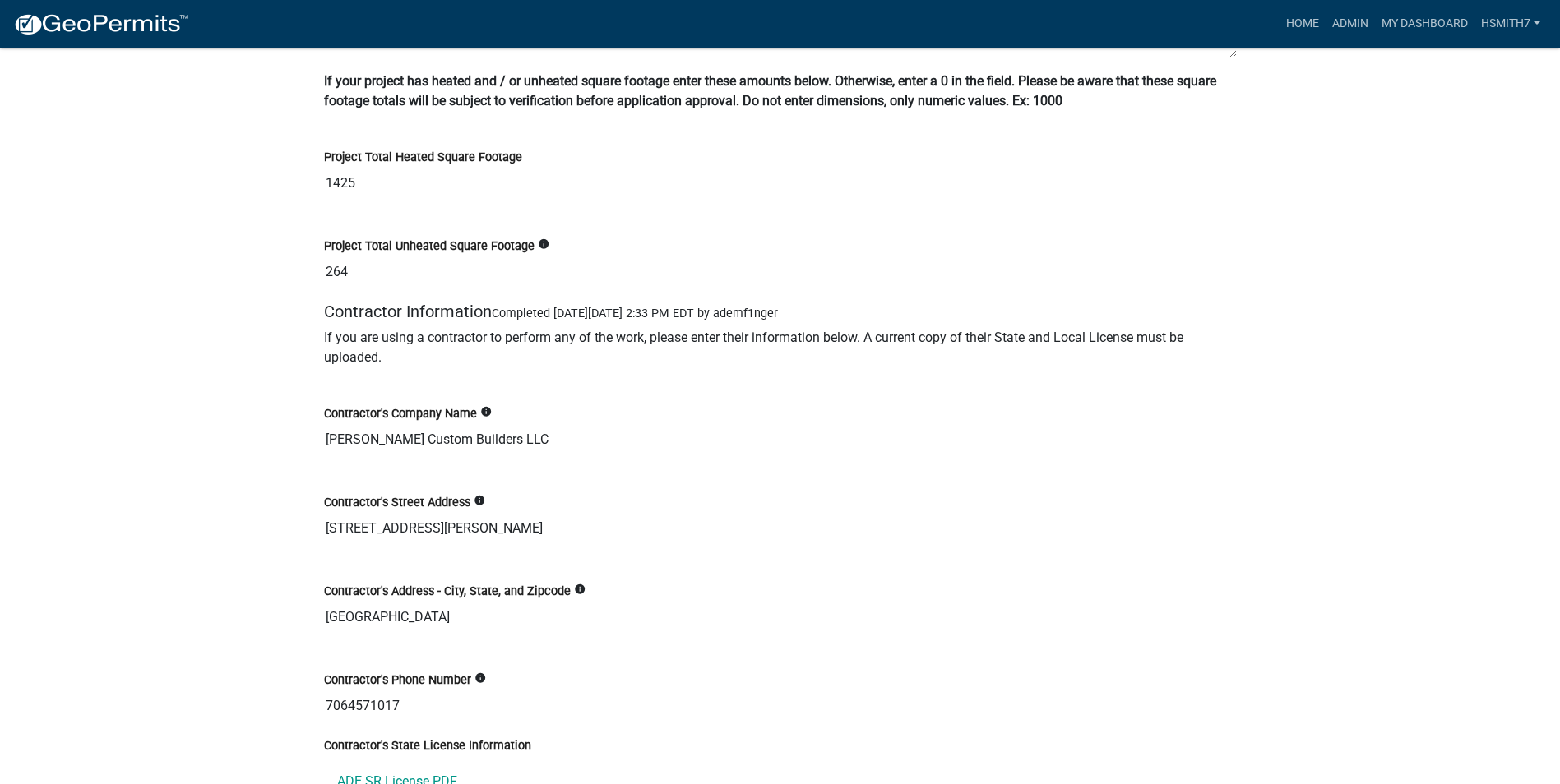
scroll to position [3206, 0]
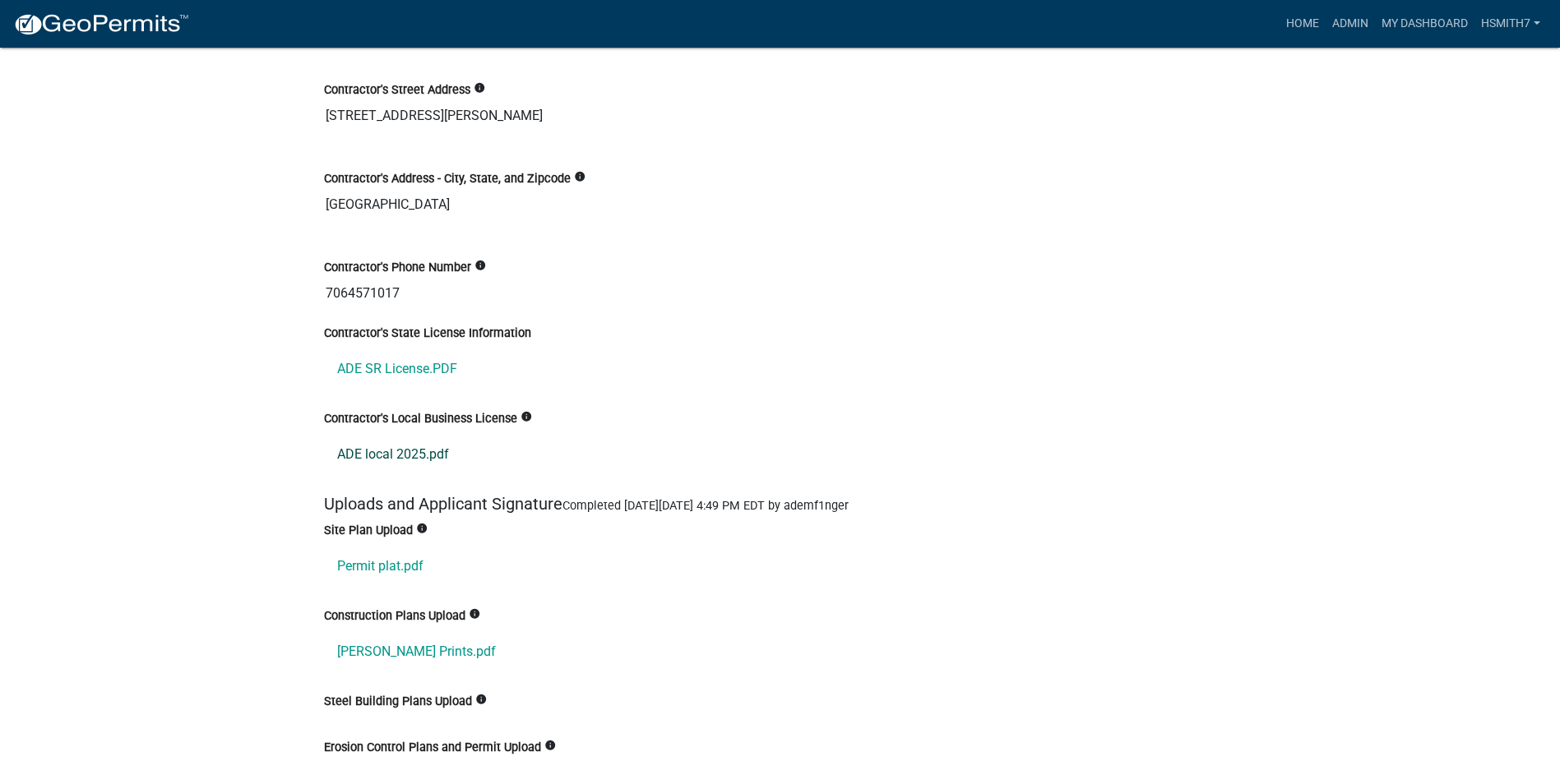
click at [416, 458] on link "ADE local 2025.pdf" at bounding box center [780, 454] width 913 height 40
click at [405, 370] on link "ADE SR License.PDF" at bounding box center [780, 369] width 913 height 40
click at [421, 460] on link "ADE local 2025.pdf" at bounding box center [780, 454] width 913 height 40
click at [413, 570] on link "Permit plat.pdf" at bounding box center [780, 566] width 913 height 40
click at [411, 650] on link "[PERSON_NAME] Prints.pdf" at bounding box center [780, 651] width 913 height 40
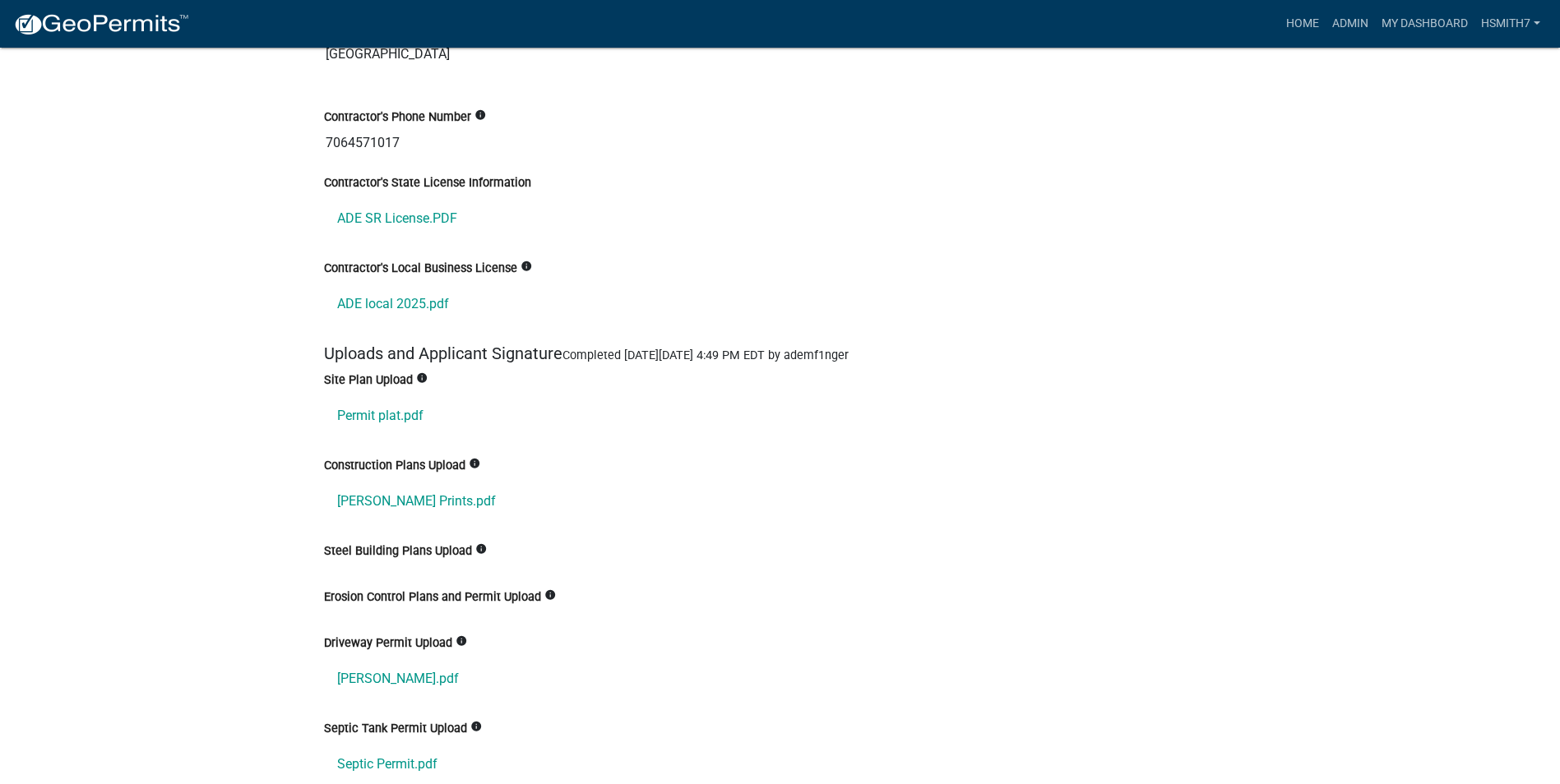
scroll to position [3616, 0]
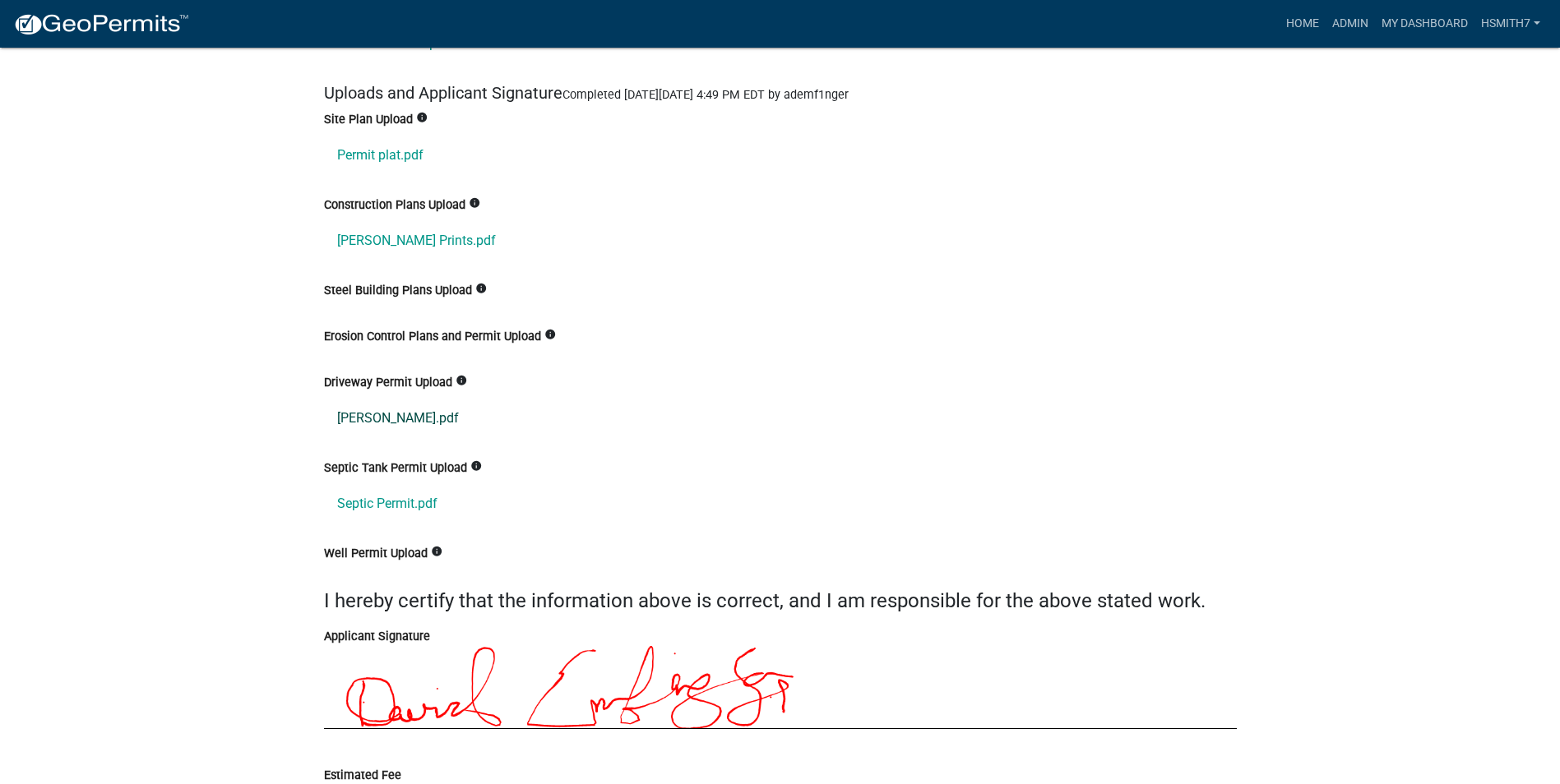
click at [402, 422] on link "[PERSON_NAME].pdf" at bounding box center [780, 419] width 913 height 40
click at [405, 505] on link "Septic Permit.pdf" at bounding box center [780, 503] width 913 height 40
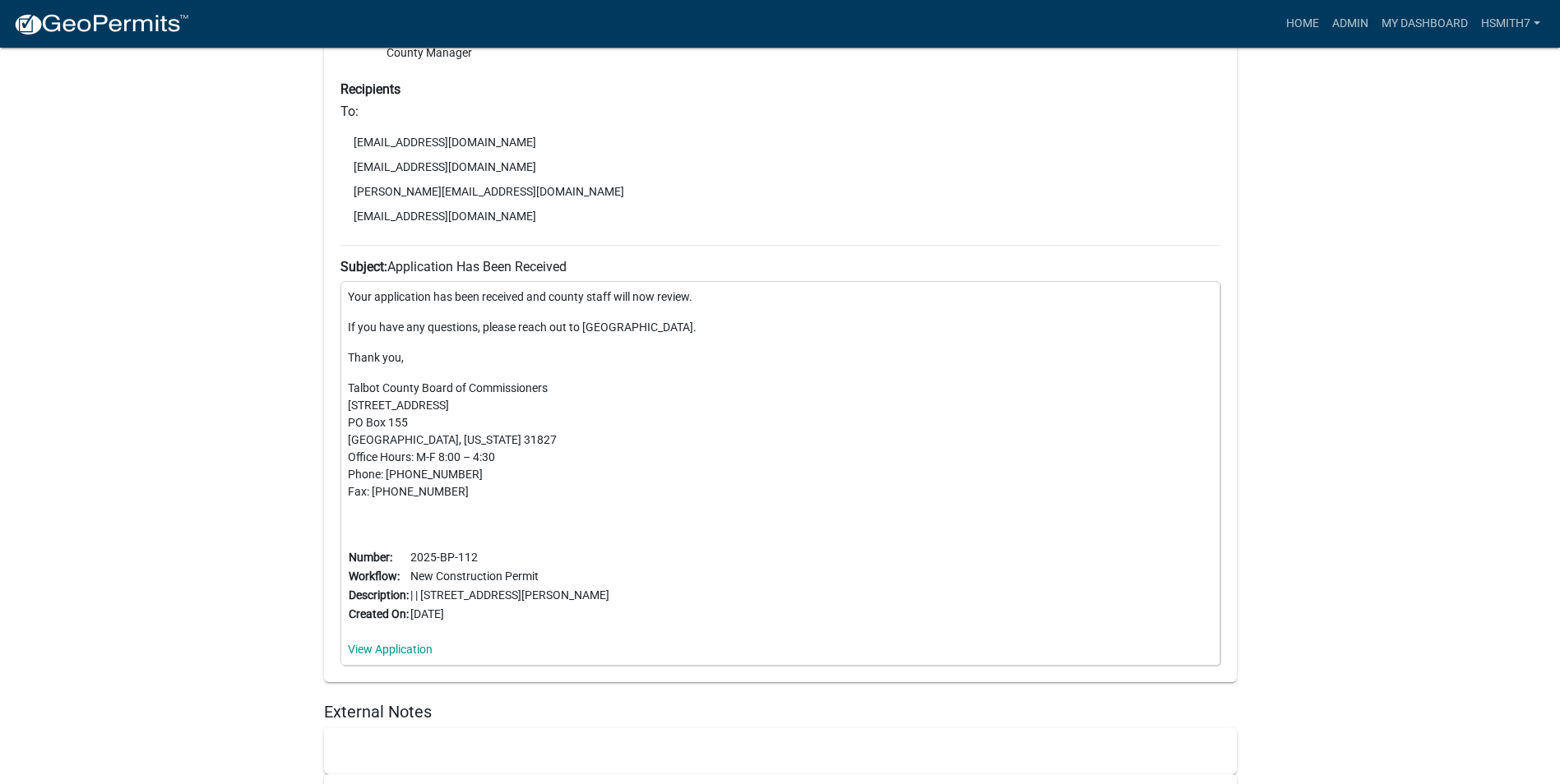
scroll to position [4768, 0]
